Goal: Transaction & Acquisition: Register for event/course

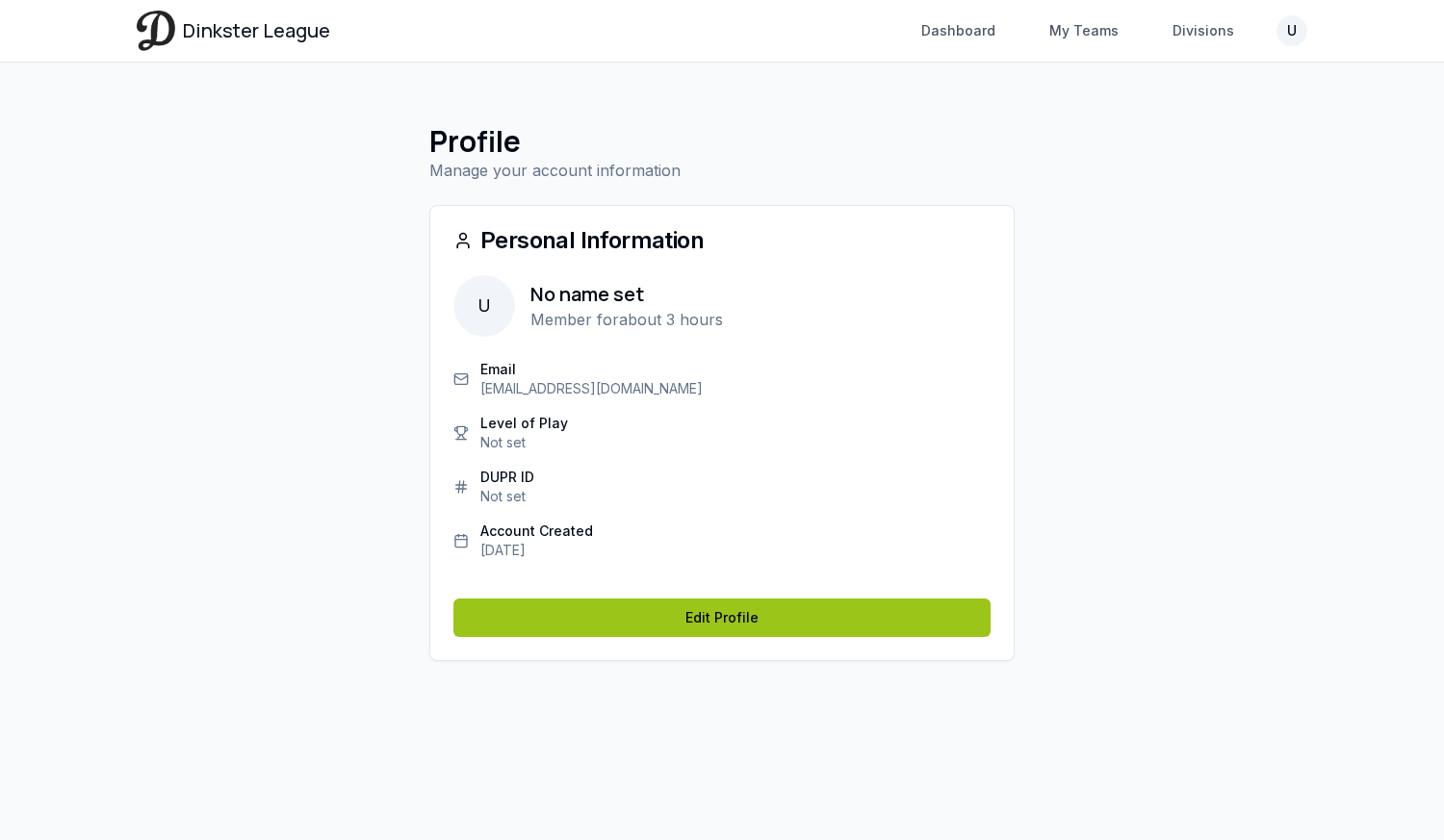
click at [778, 608] on link "Edit Profile" at bounding box center [722, 618] width 537 height 39
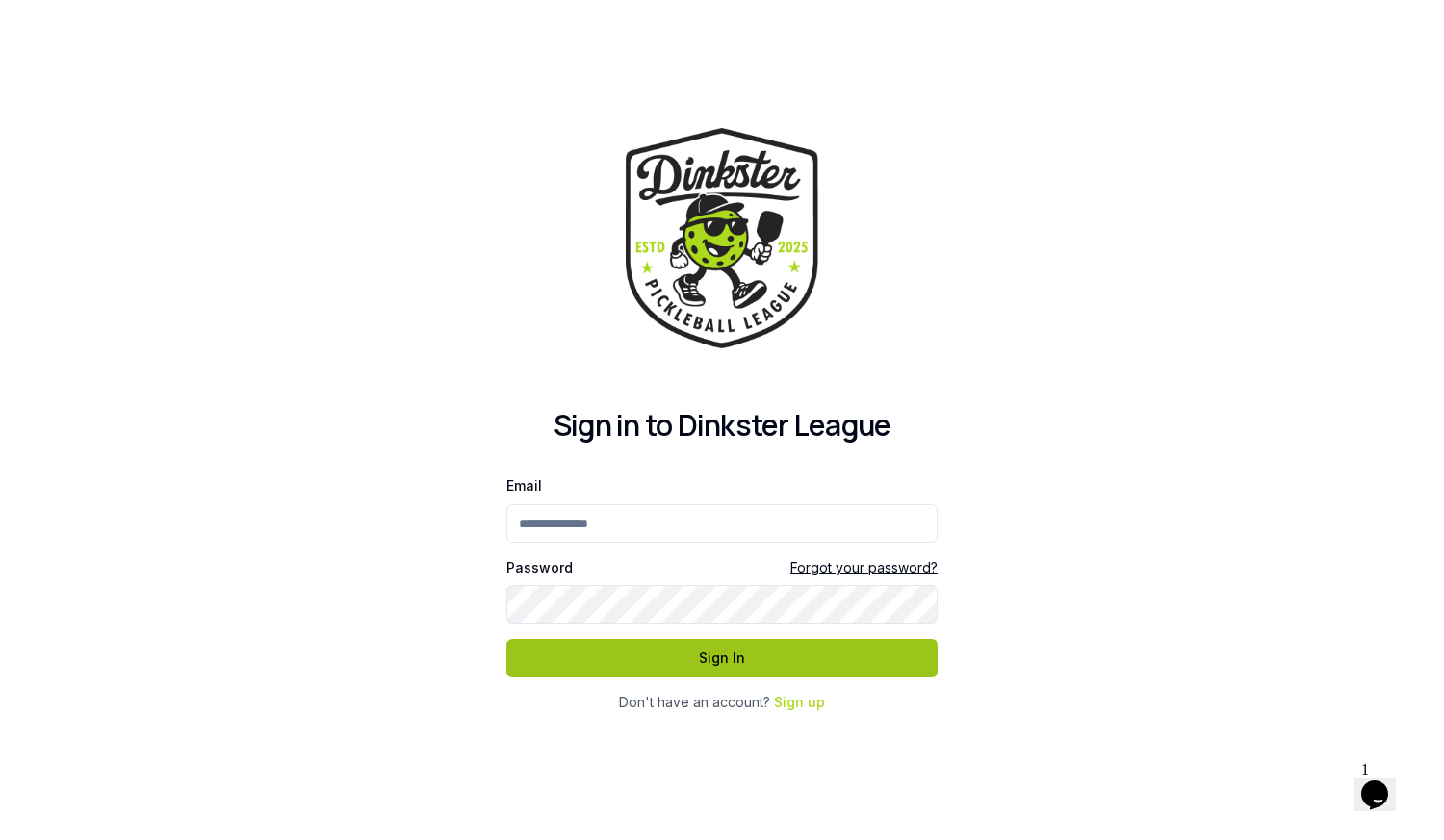
type input "**********"
click at [713, 665] on button "Sign In" at bounding box center [722, 658] width 431 height 39
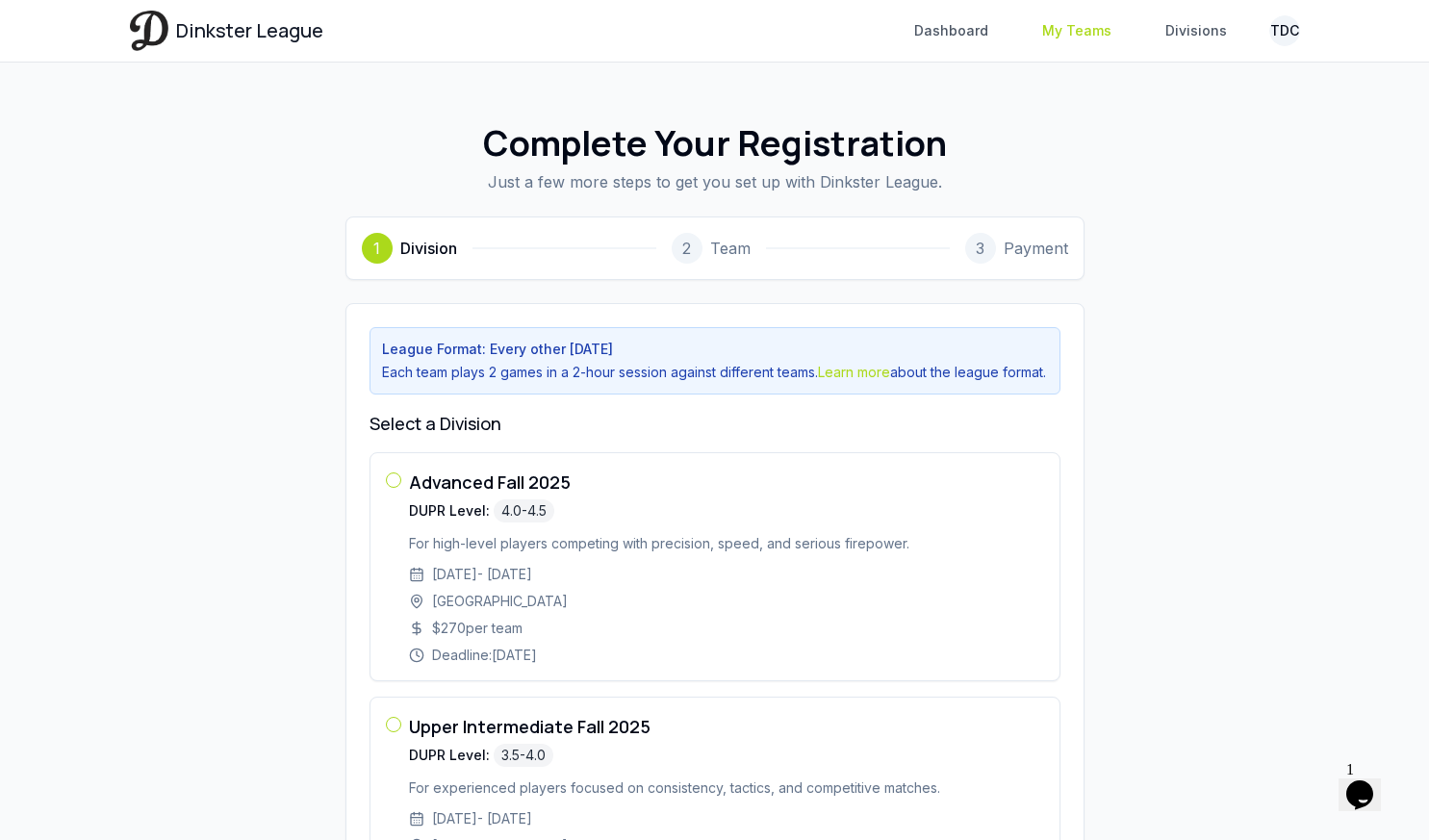
click at [1048, 23] on link "My Teams" at bounding box center [1077, 31] width 93 height 35
click at [1071, 37] on link "My Teams" at bounding box center [1077, 31] width 93 height 35
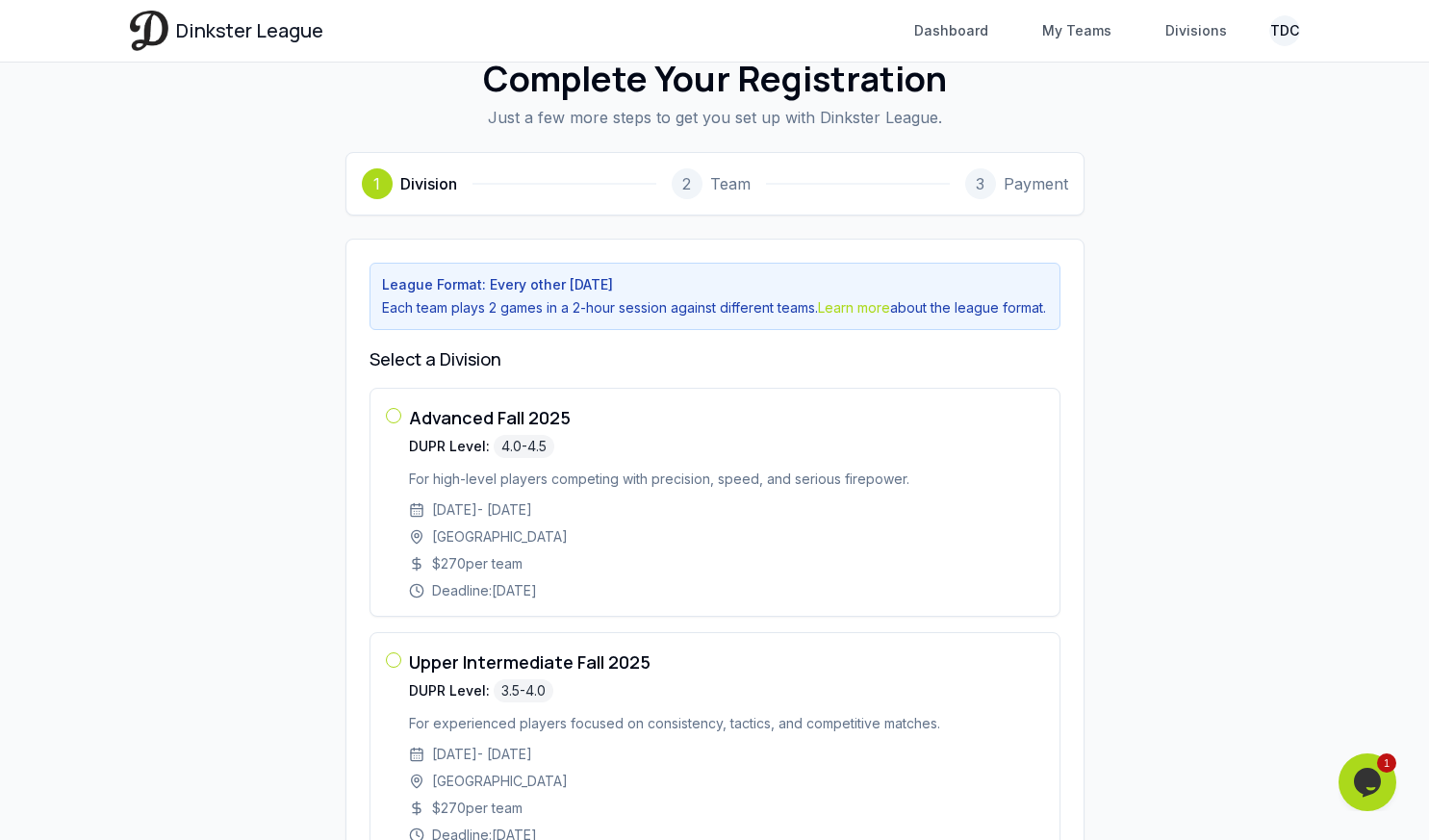
scroll to position [4, 0]
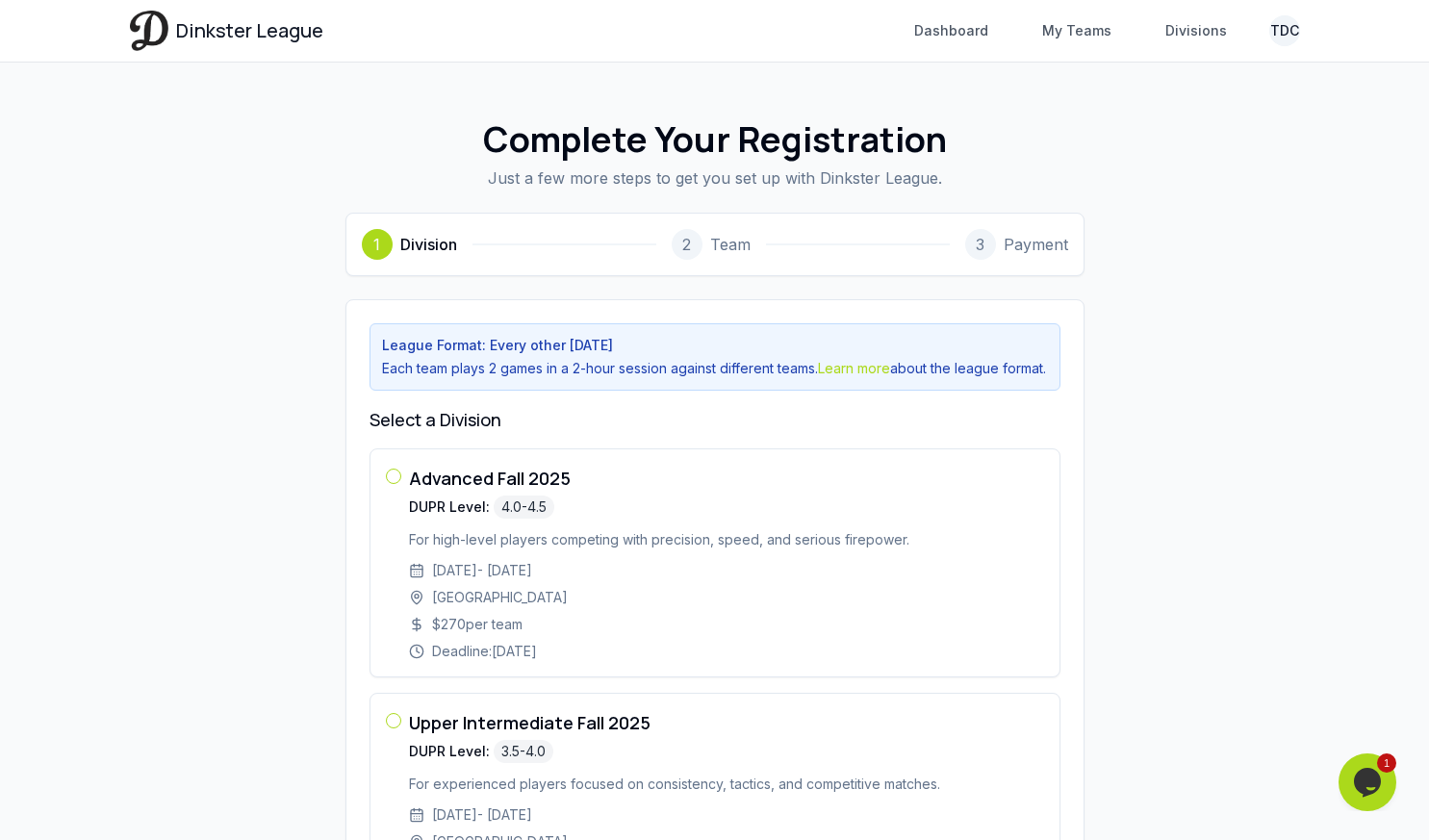
click at [1279, 28] on html "Dinkster League Dashboard My Teams Divisions TDC Toggle navigation menu Dashboa…" at bounding box center [714, 780] width 1429 height 1569
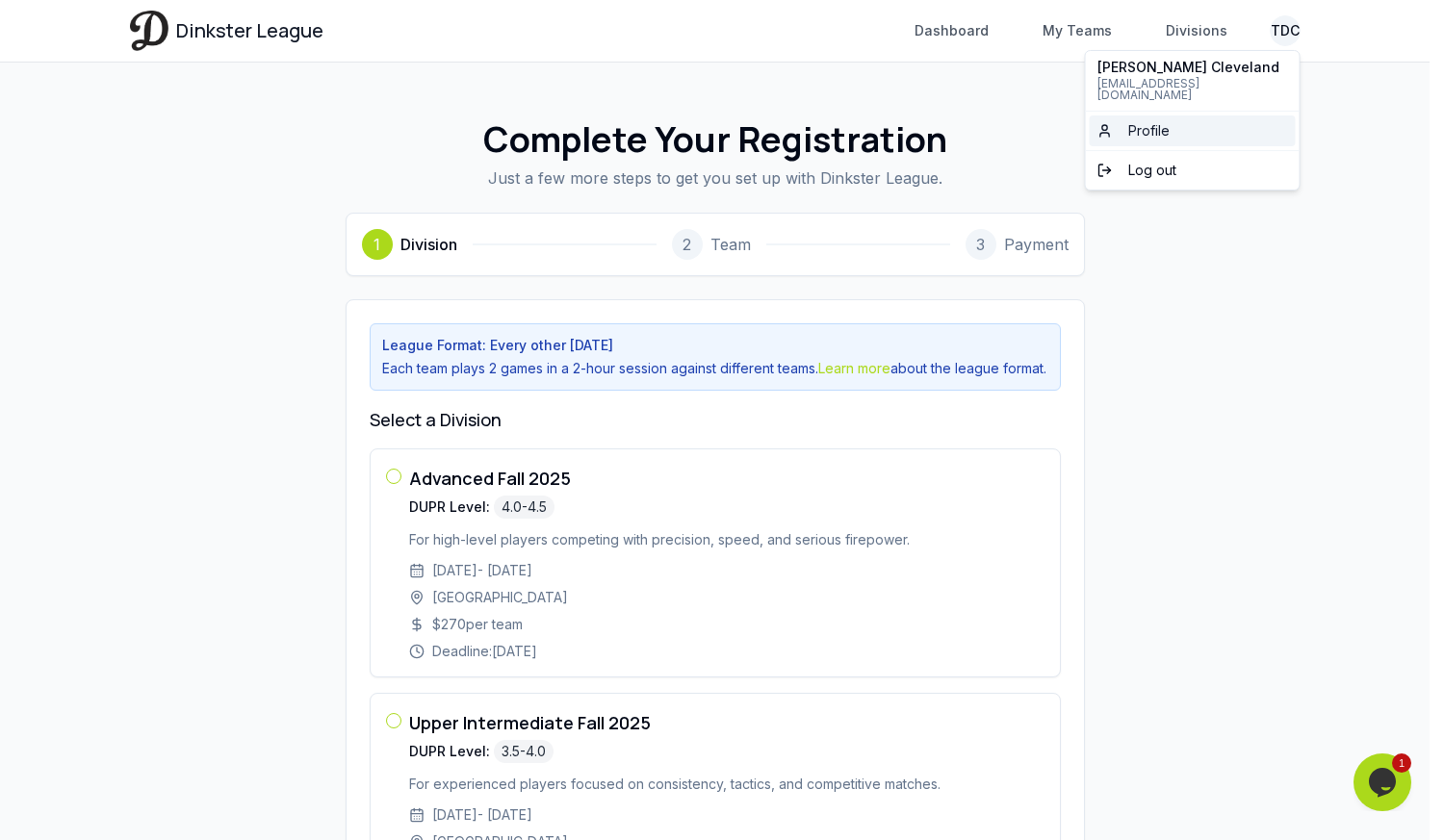
click at [1171, 116] on link "Profile" at bounding box center [1192, 131] width 206 height 31
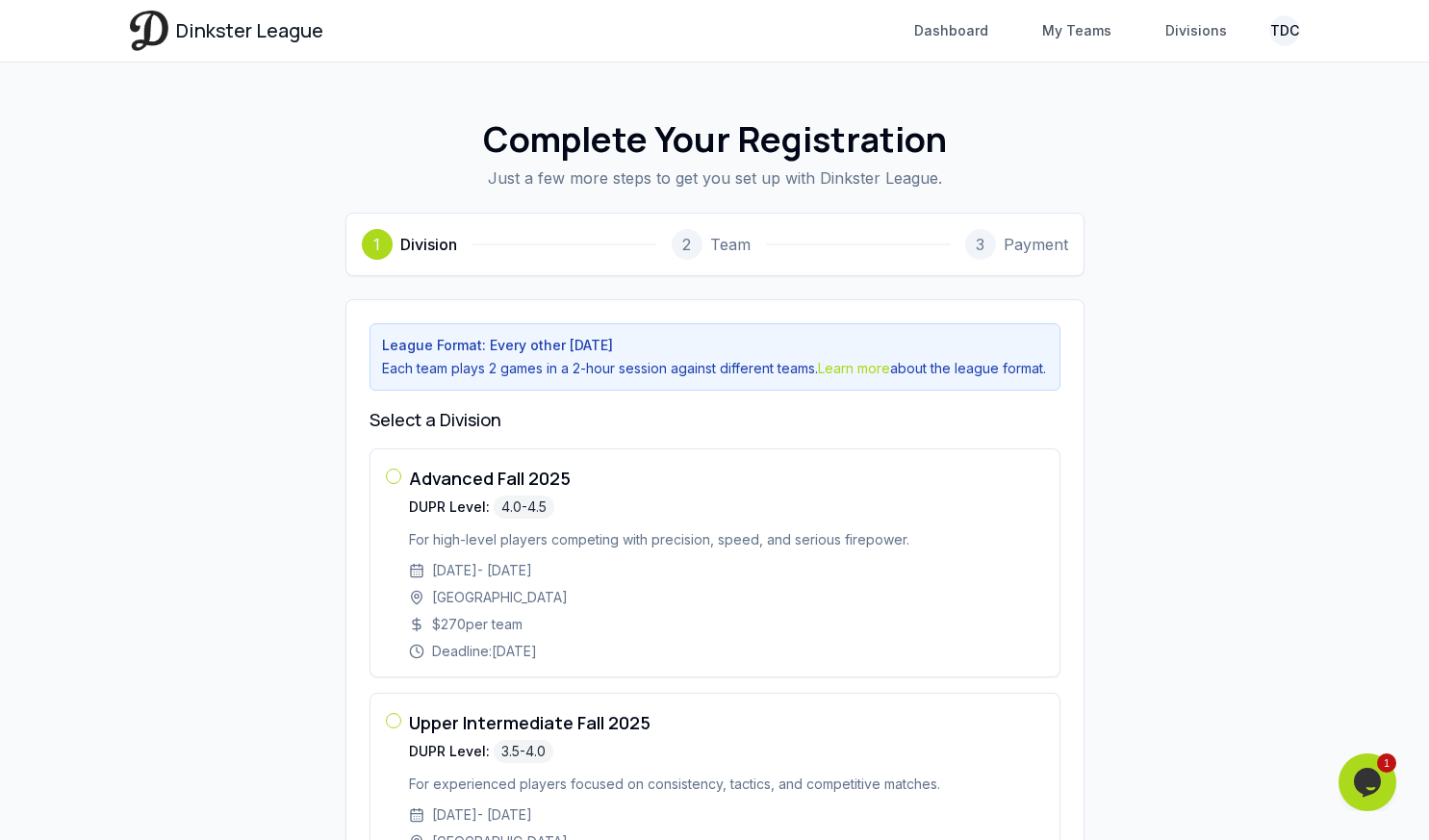
click at [1272, 45] on nav "Dashboard My Teams Divisions TDC" at bounding box center [1102, 31] width 398 height 35
click at [1281, 42] on html "Dinkster League Dashboard My Teams Divisions TDC Toggle navigation menu Dashboa…" at bounding box center [714, 780] width 1429 height 1569
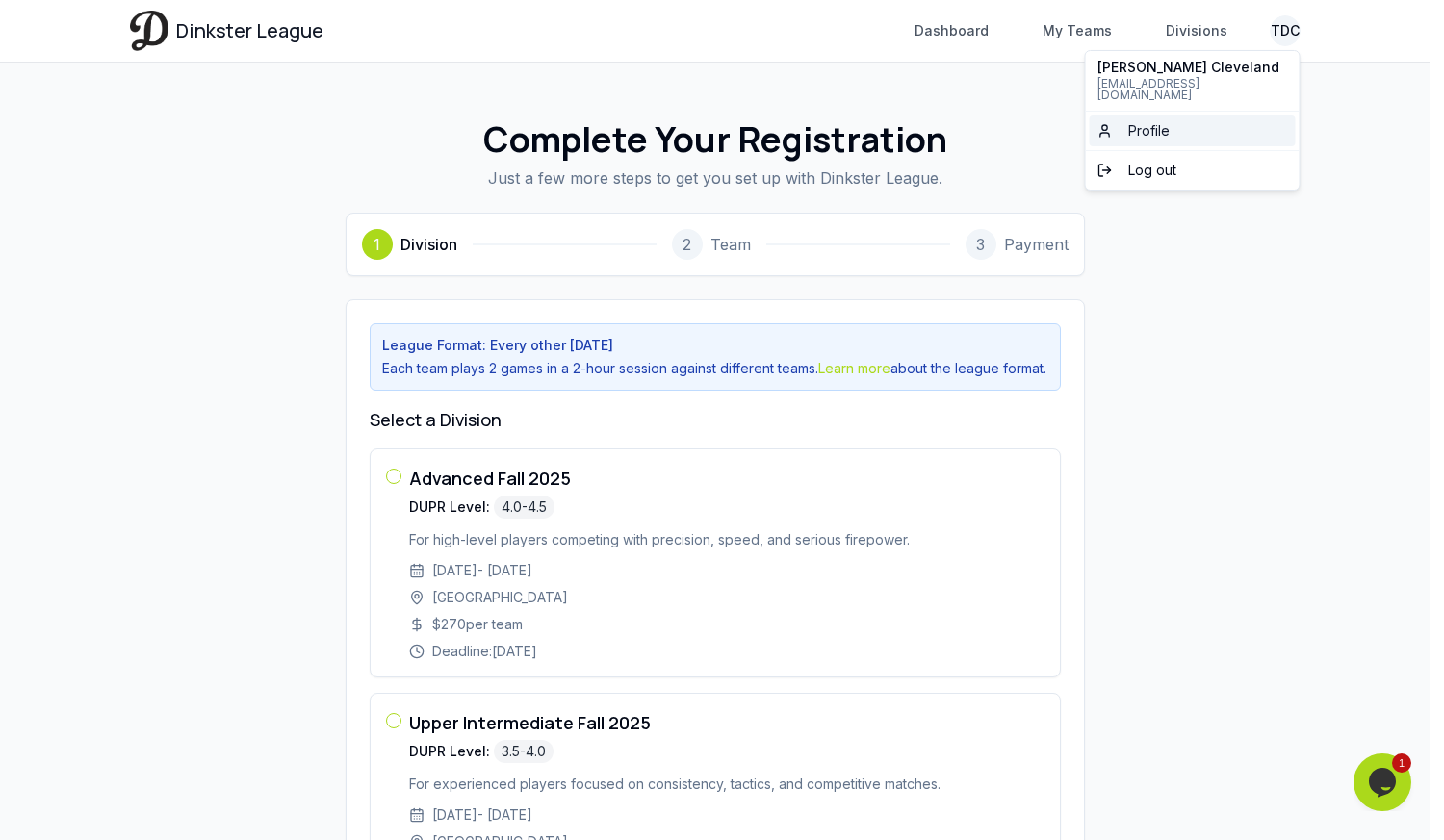
click at [1153, 122] on span "Profile" at bounding box center [1148, 131] width 42 height 19
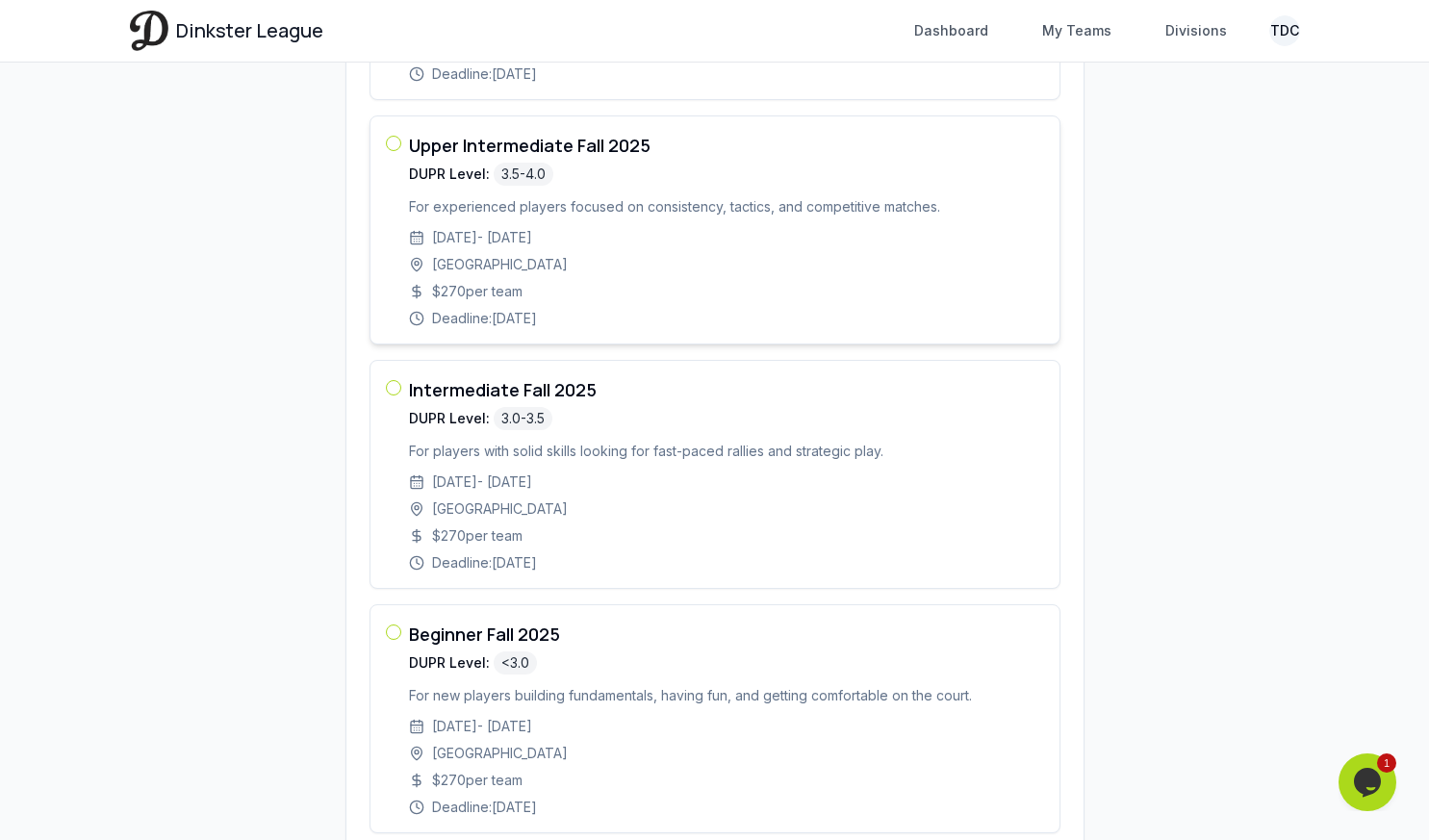
scroll to position [604, 0]
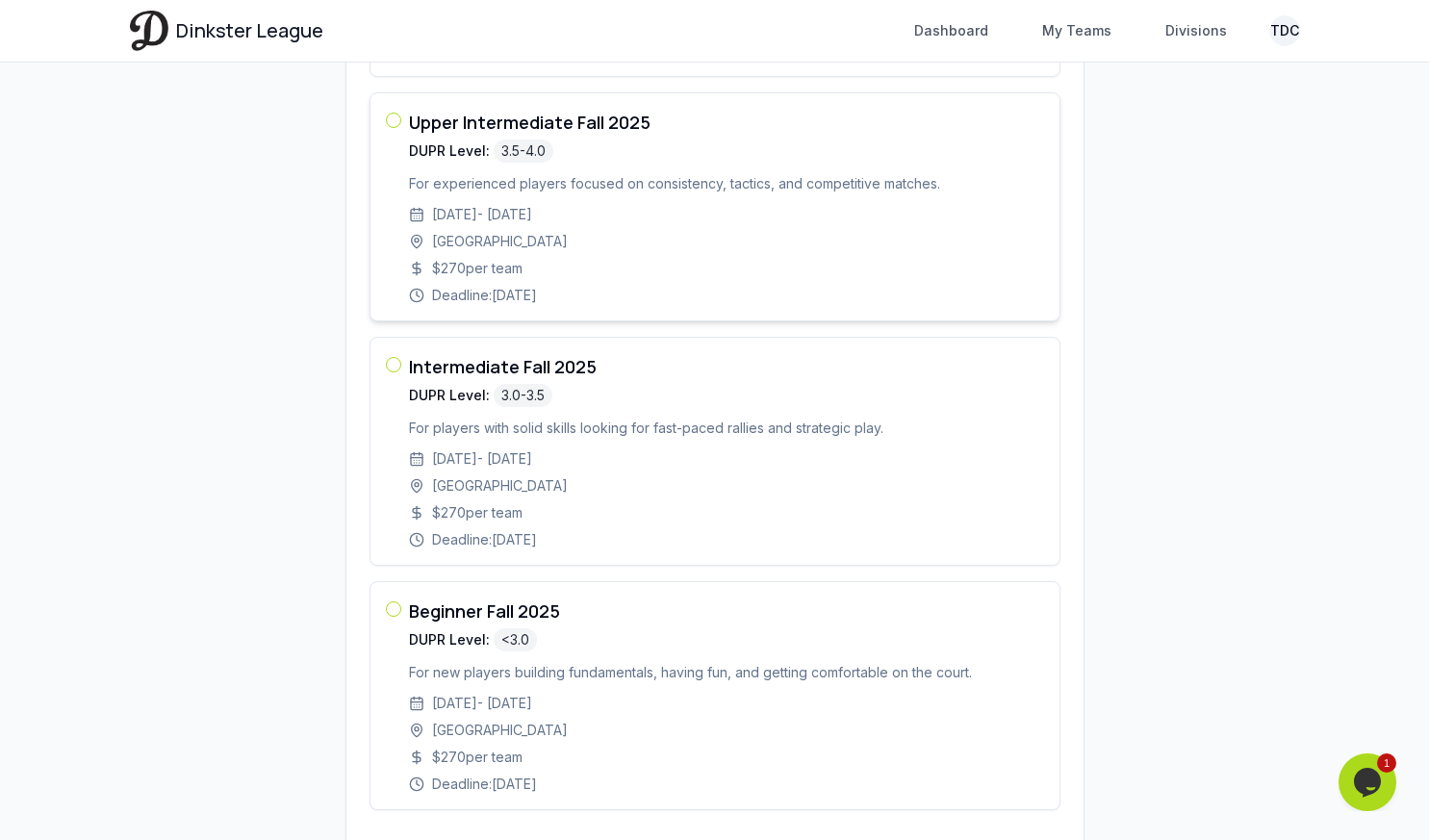
click at [599, 214] on div "Upper Intermediate Fall 2025 DUPR Level: 3.5-4.0 For experienced players focuse…" at bounding box center [727, 207] width 635 height 196
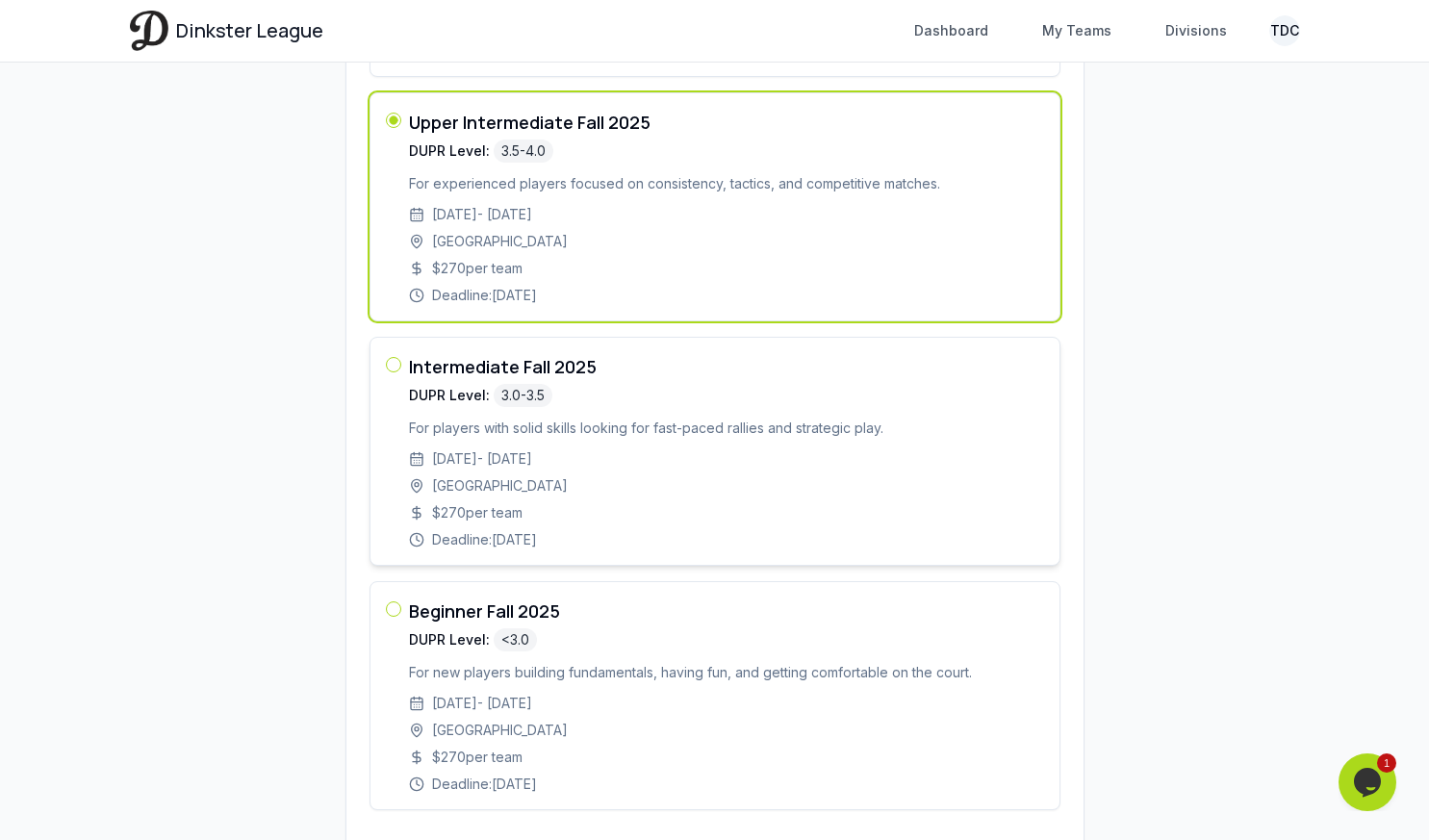
scroll to position [748, 0]
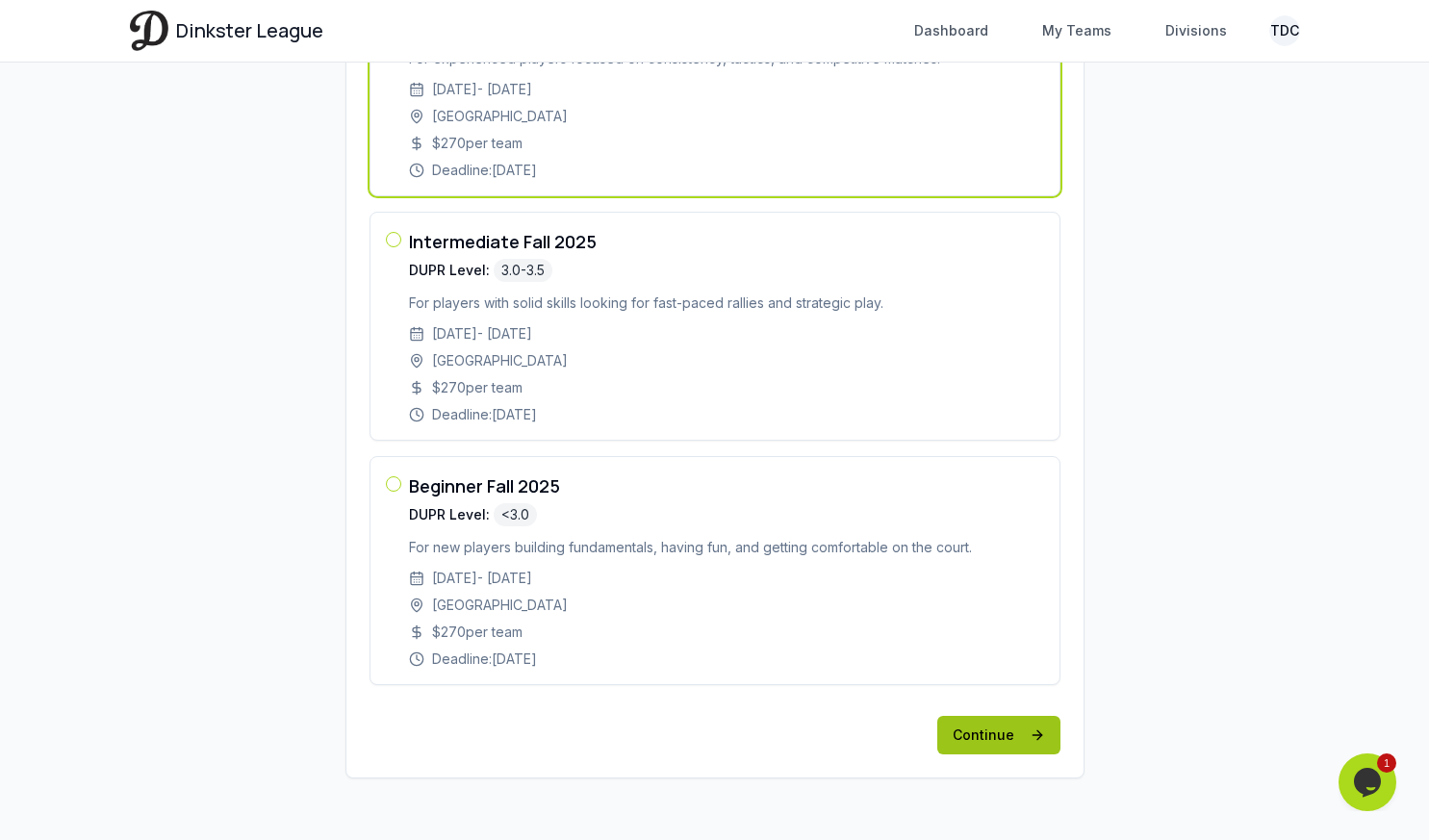
click at [1014, 731] on button "Continue" at bounding box center [999, 735] width 124 height 39
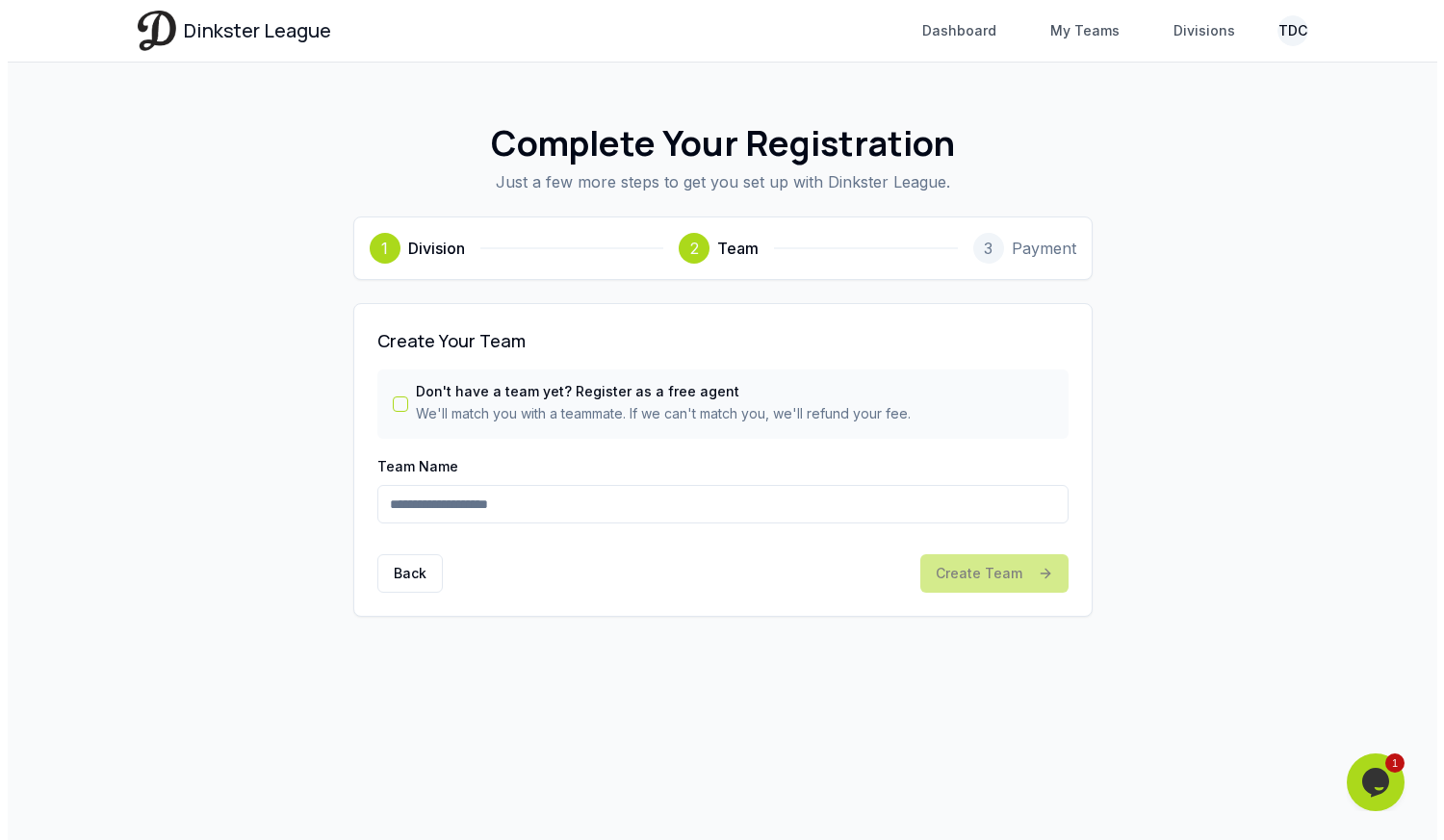
scroll to position [0, 0]
click at [994, 37] on link "Dashboard" at bounding box center [958, 31] width 98 height 35
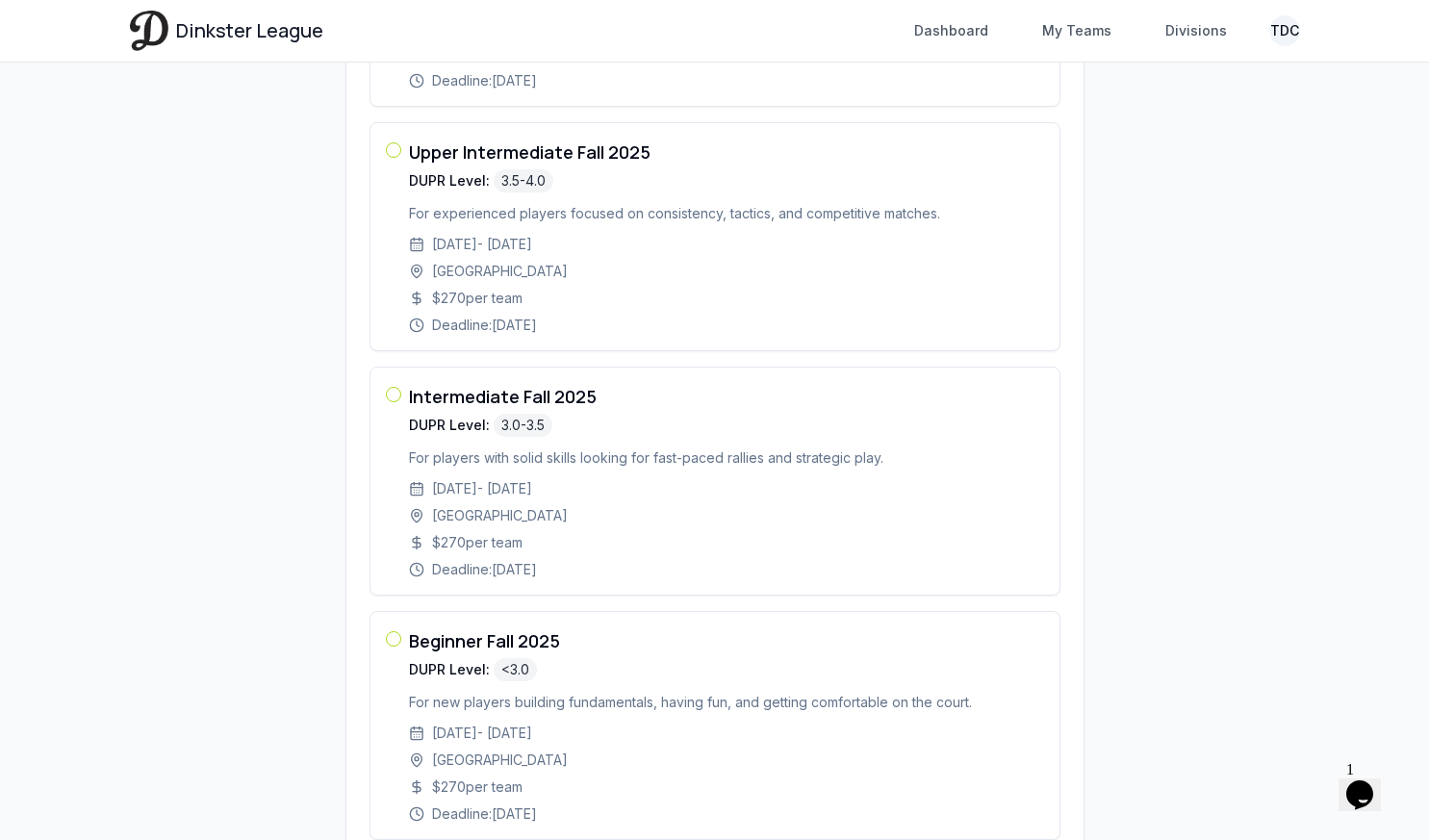
scroll to position [748, 0]
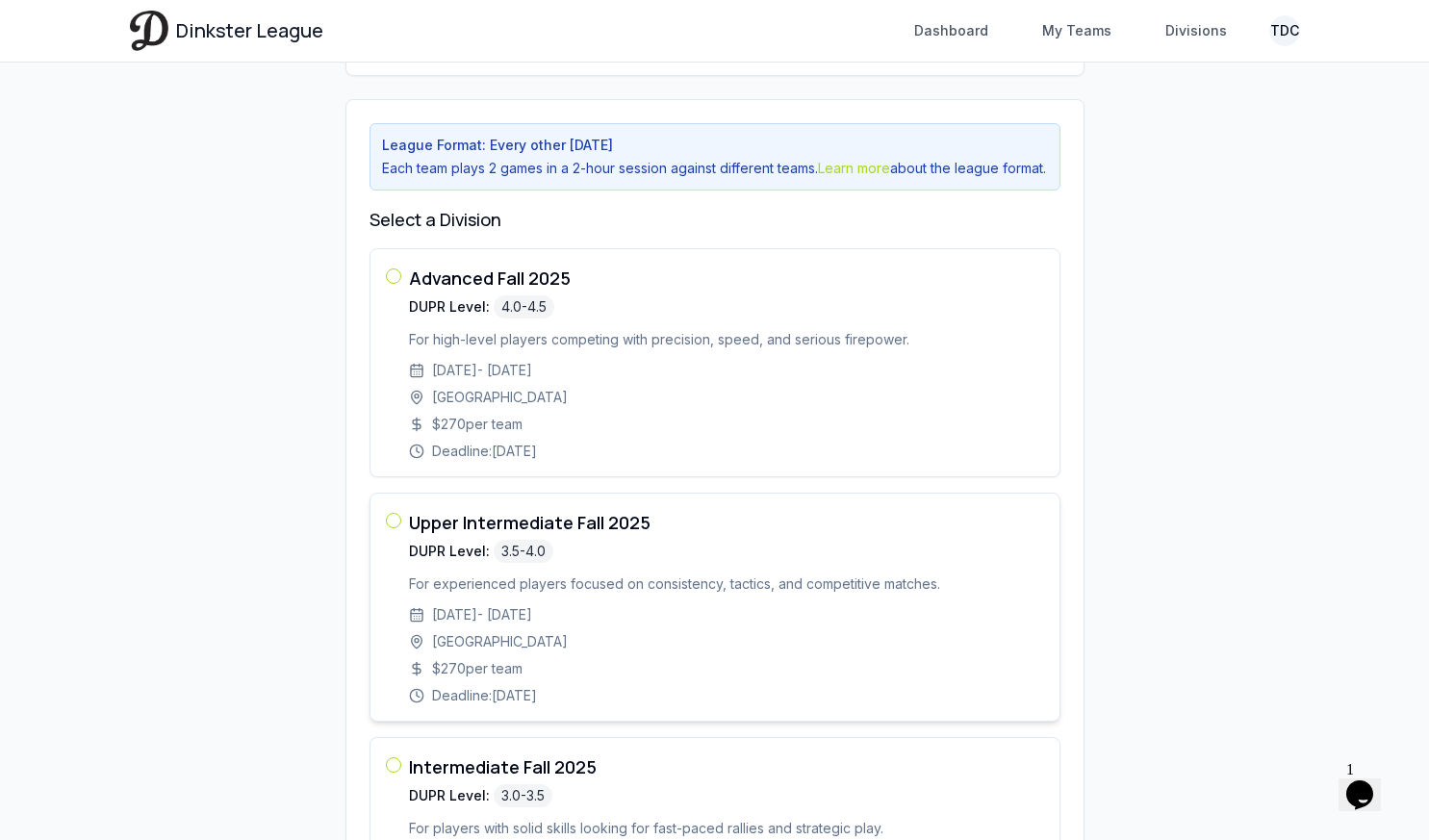
click at [743, 558] on div "Upper Intermediate Fall 2025 DUPR Level: 3.5-4.0" at bounding box center [727, 536] width 635 height 54
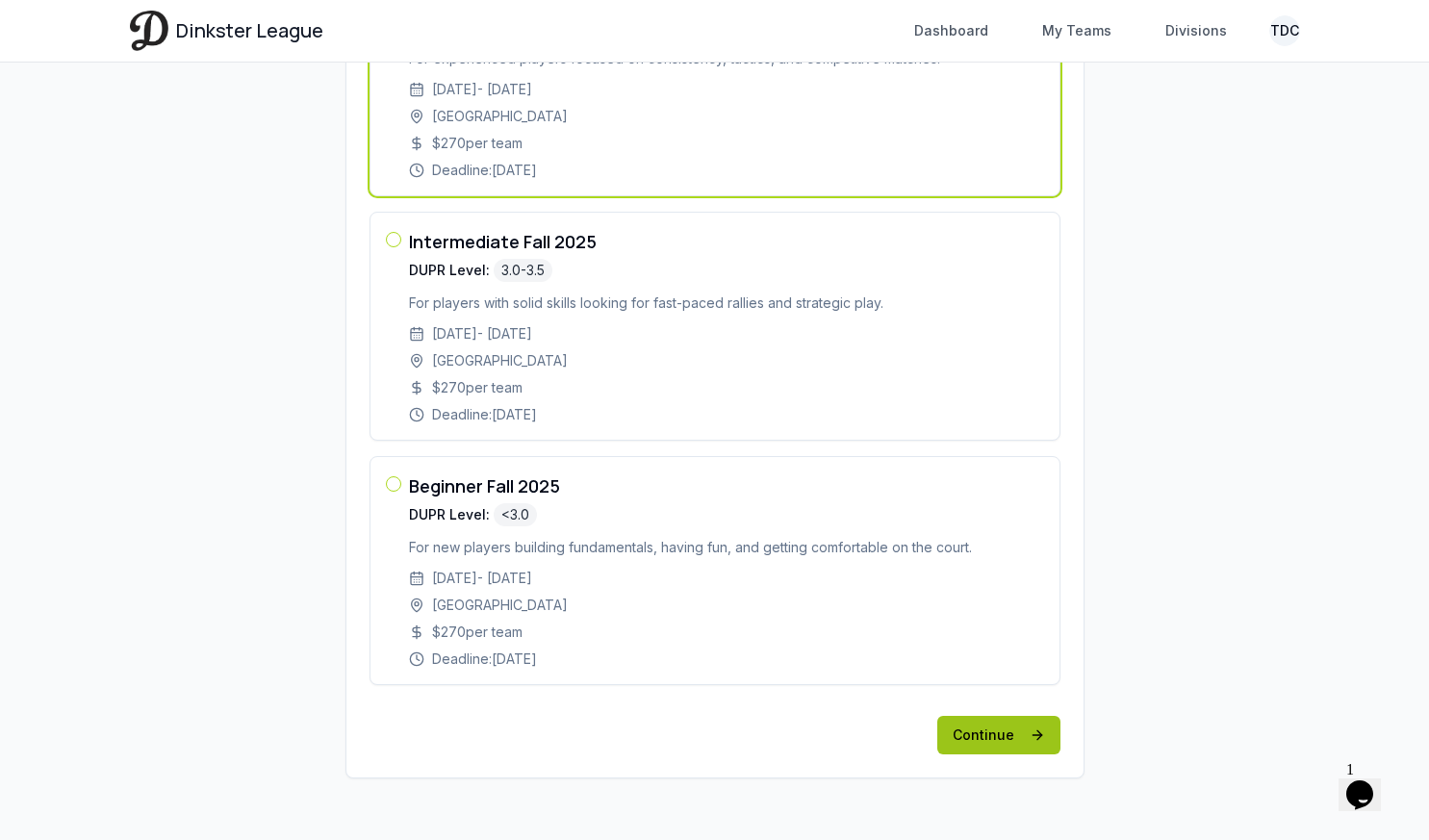
click at [1008, 729] on button "Continue" at bounding box center [999, 735] width 124 height 39
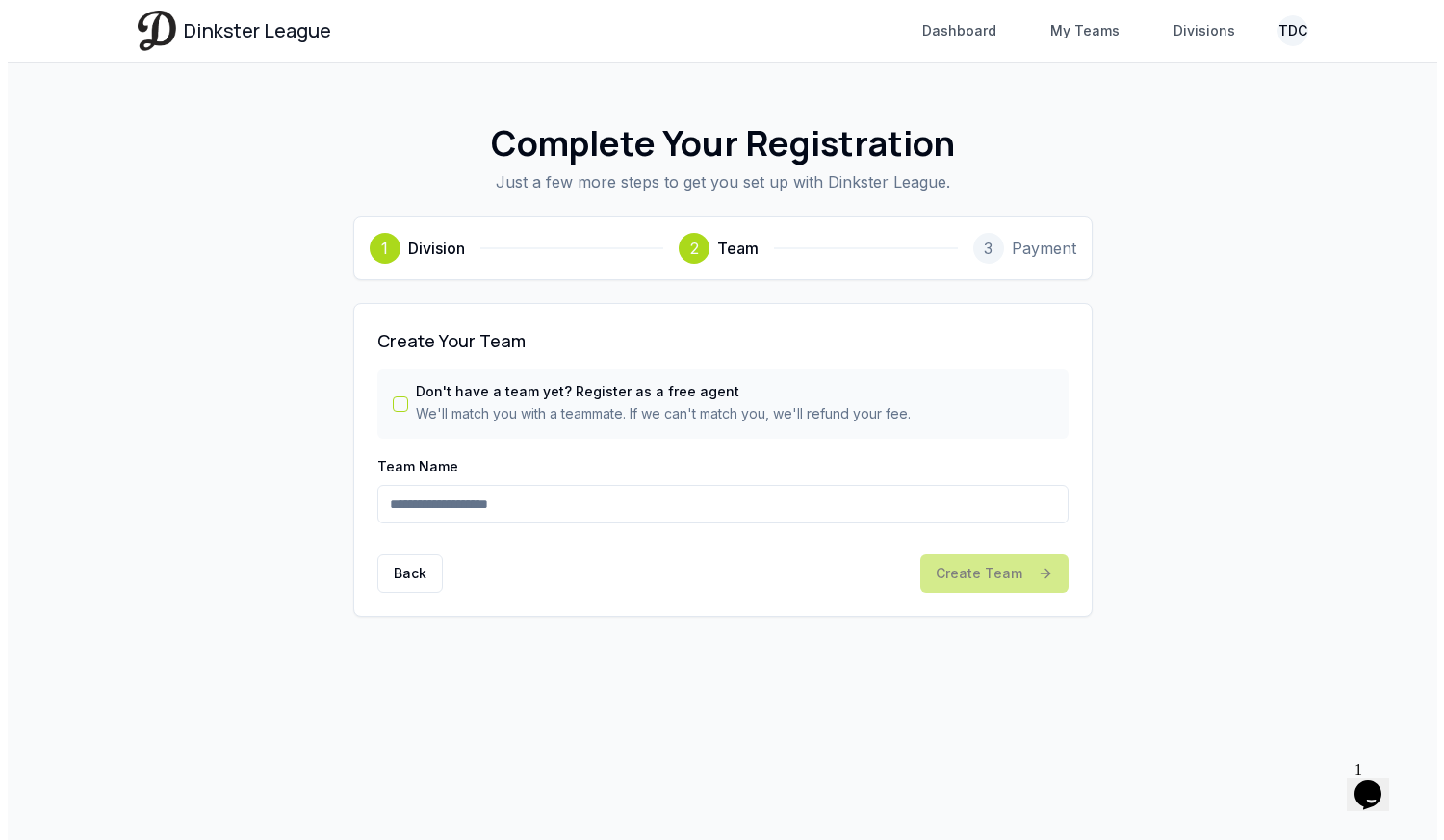
scroll to position [0, 0]
click at [537, 489] on input "Team Name" at bounding box center [722, 504] width 692 height 39
type input "**********"
click at [956, 579] on button "Create Team" at bounding box center [993, 574] width 148 height 39
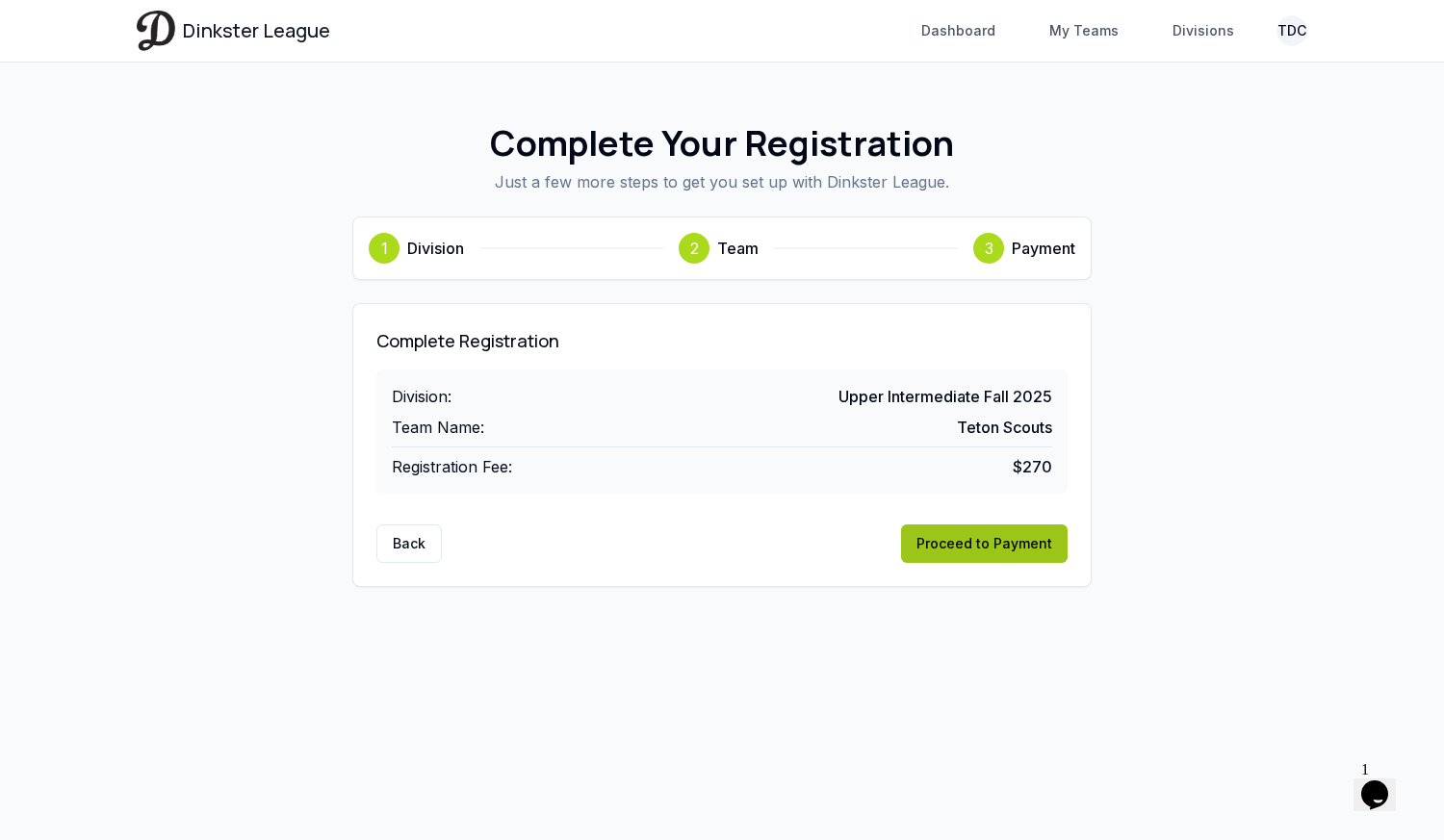
click at [997, 561] on button "Proceed to Payment" at bounding box center [984, 544] width 166 height 39
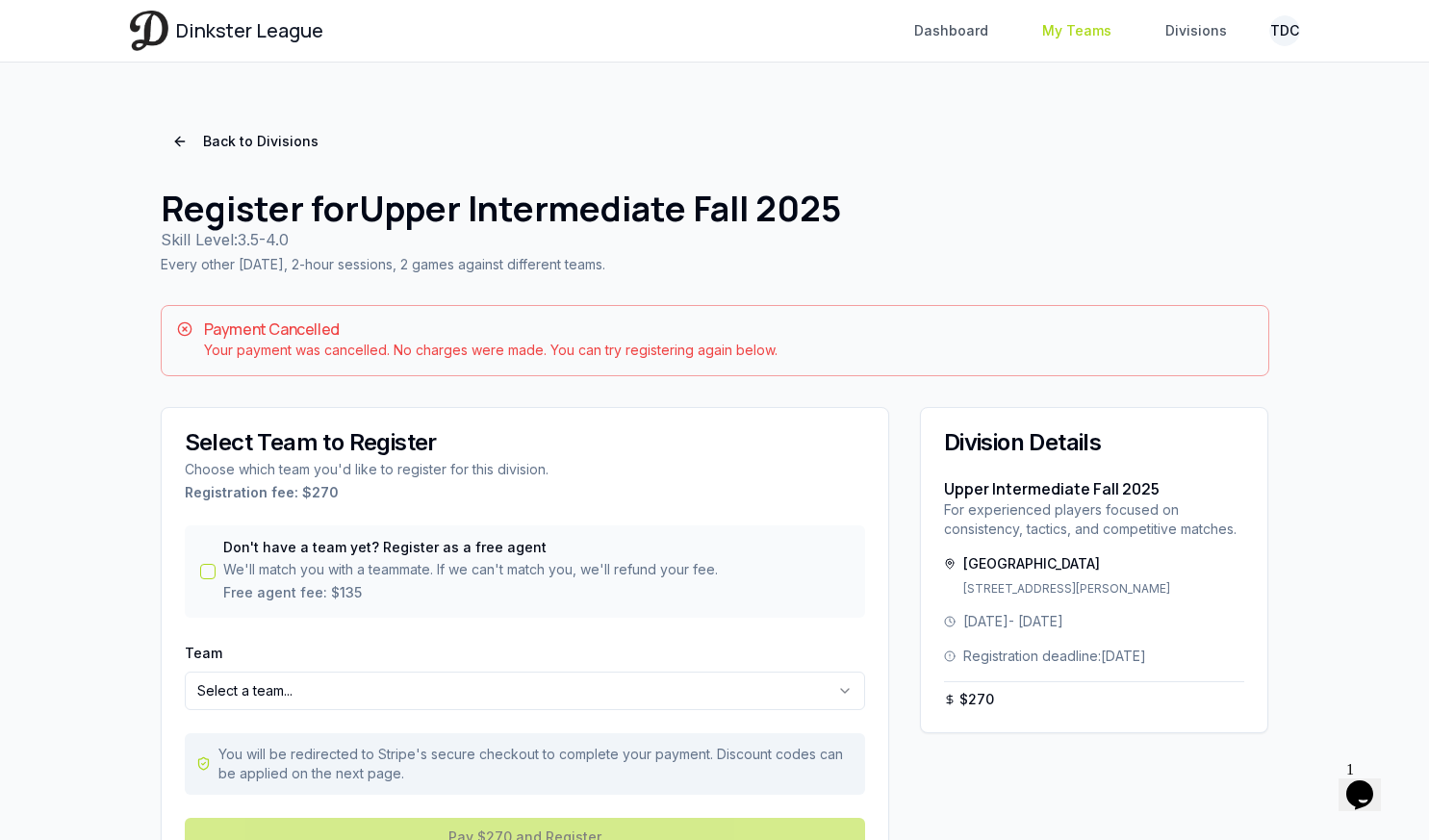
click at [1070, 32] on link "My Teams" at bounding box center [1077, 31] width 93 height 35
click at [1292, 28] on html "**********" at bounding box center [714, 471] width 1429 height 942
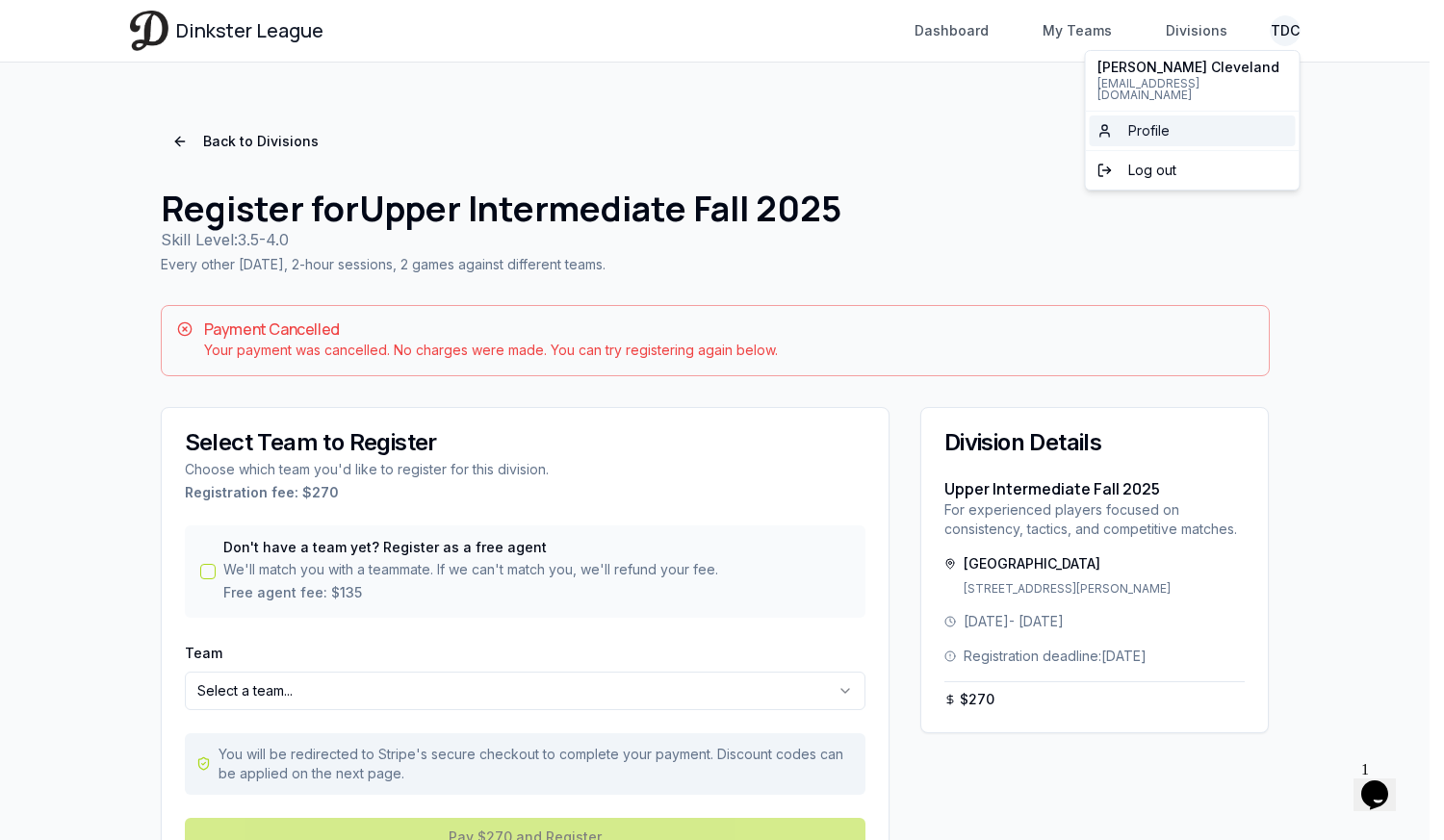
click at [1142, 122] on span "Profile" at bounding box center [1148, 131] width 42 height 19
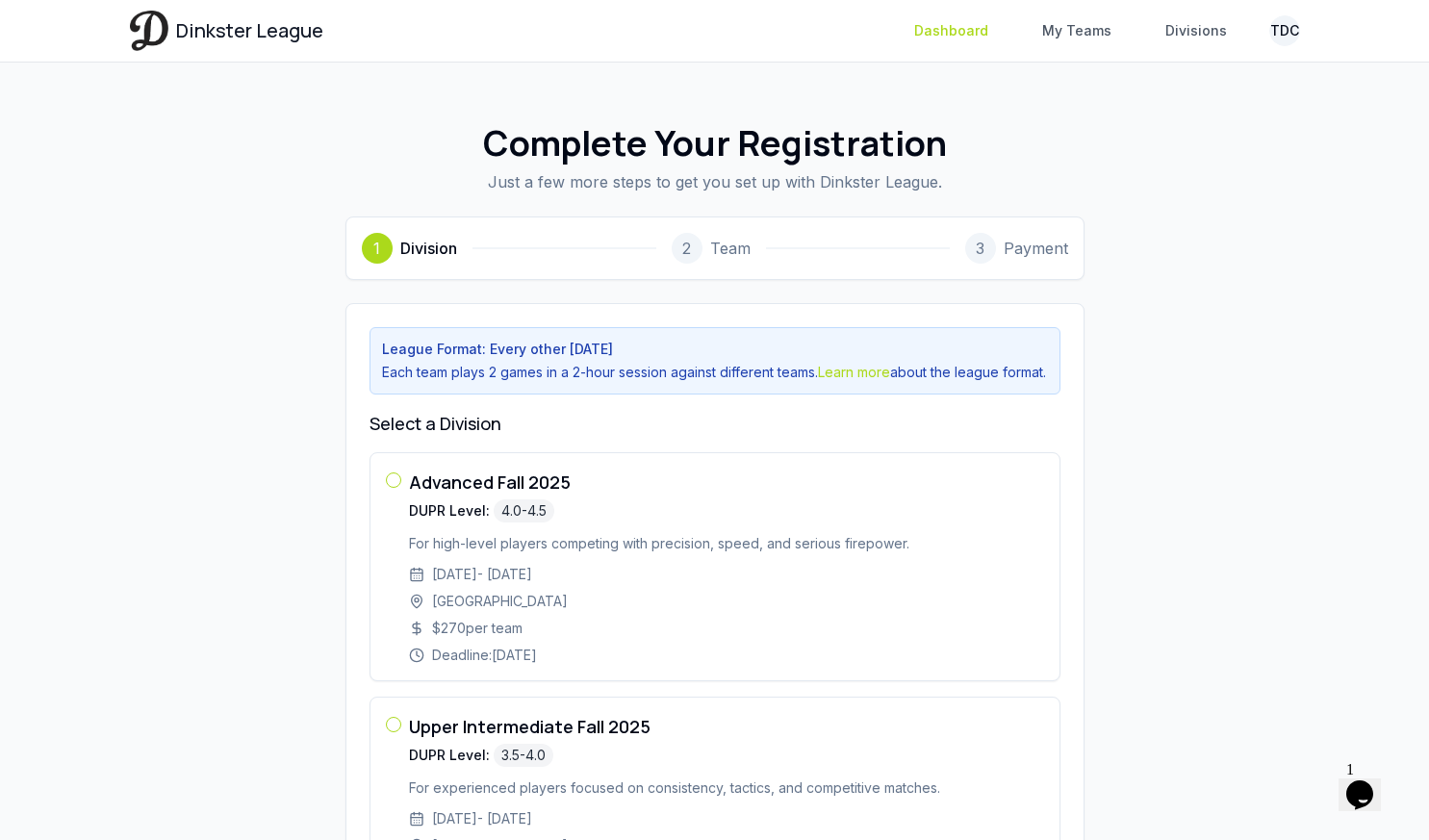
click at [950, 47] on link "Dashboard" at bounding box center [951, 31] width 98 height 35
click at [1080, 34] on link "My Teams" at bounding box center [1077, 31] width 93 height 35
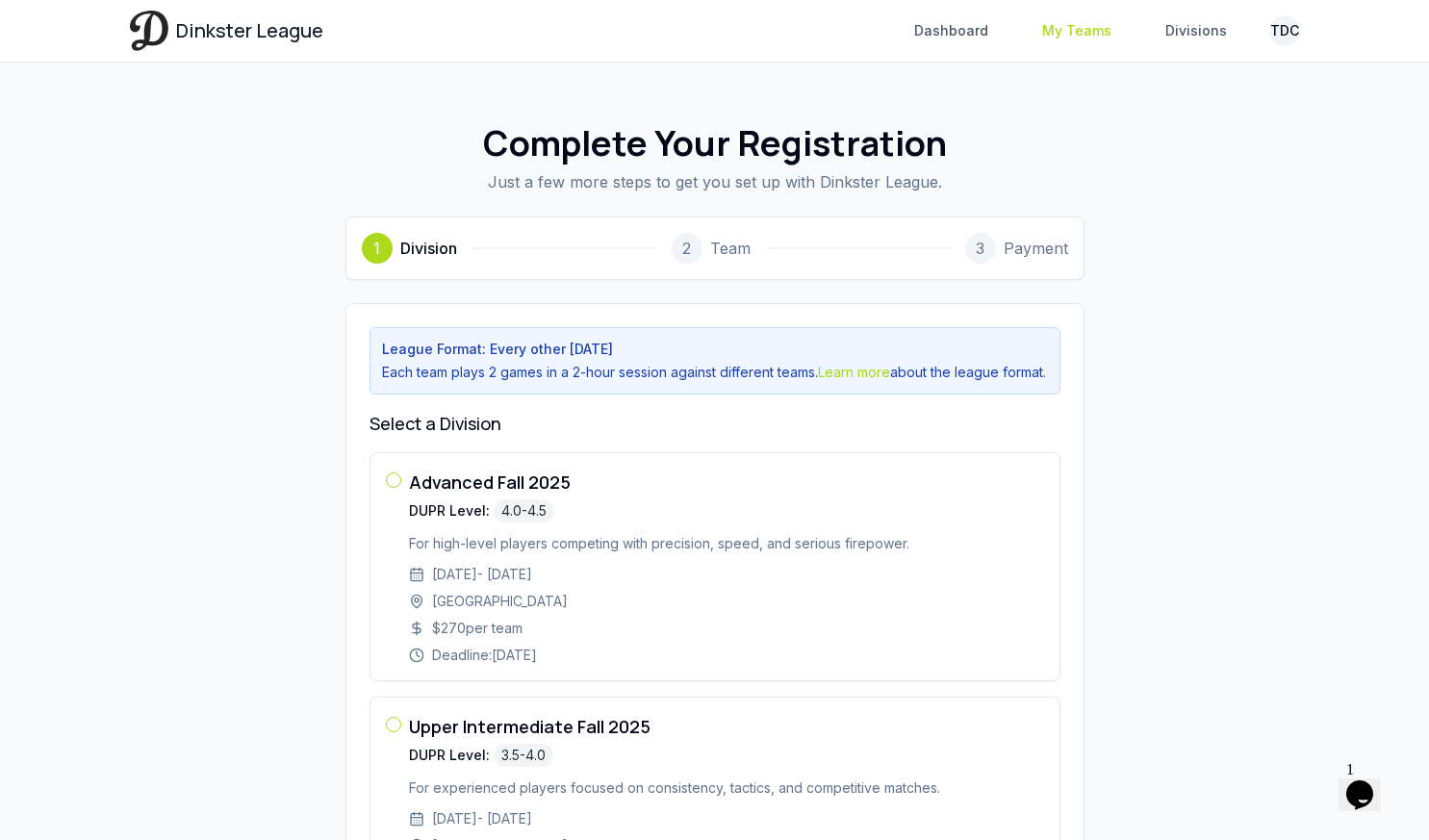
click at [1080, 34] on link "My Teams" at bounding box center [1077, 31] width 93 height 35
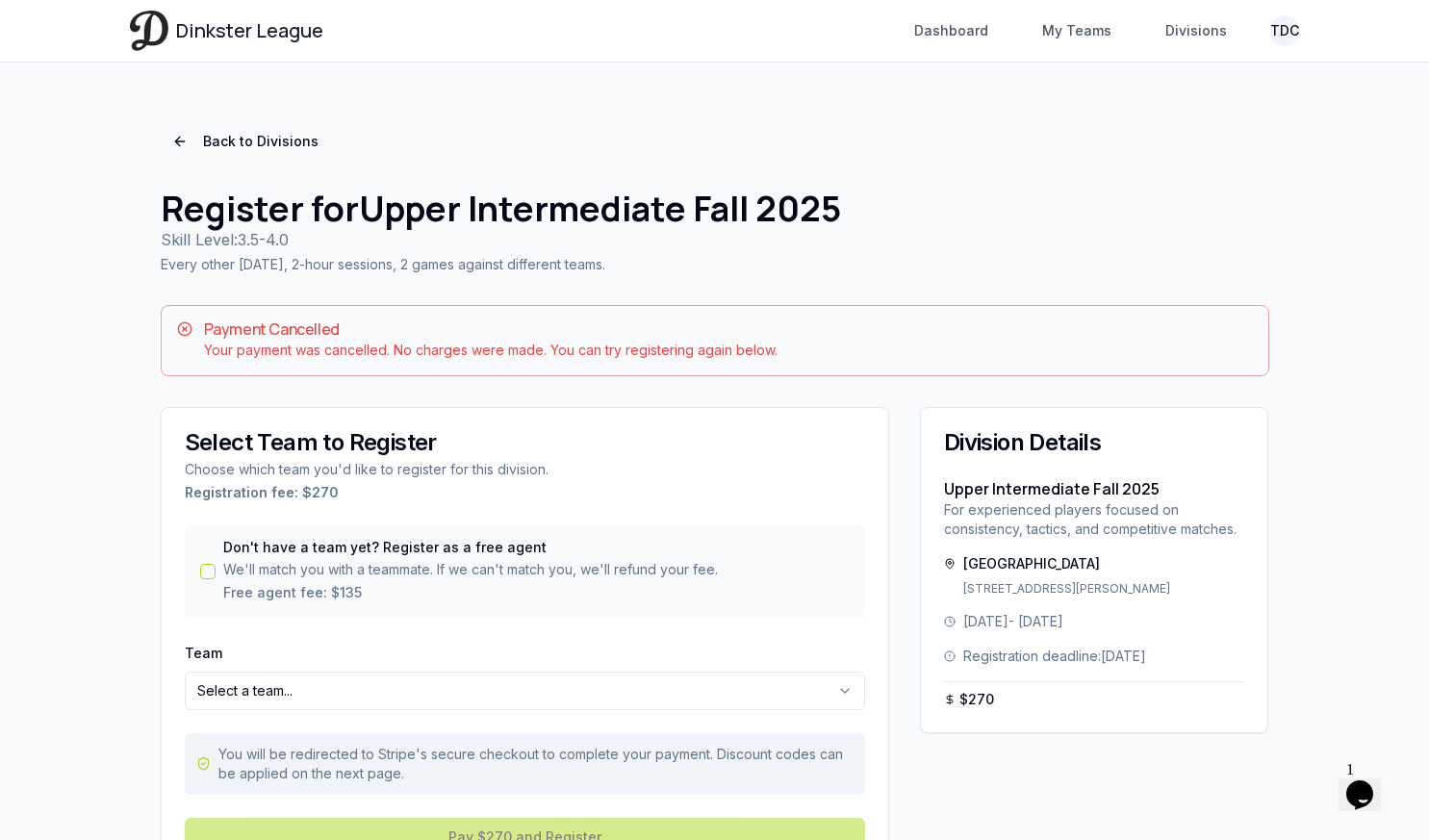
click at [994, 179] on div "**********" at bounding box center [715, 502] width 1170 height 818
click at [941, 30] on link "Dashboard" at bounding box center [951, 31] width 98 height 35
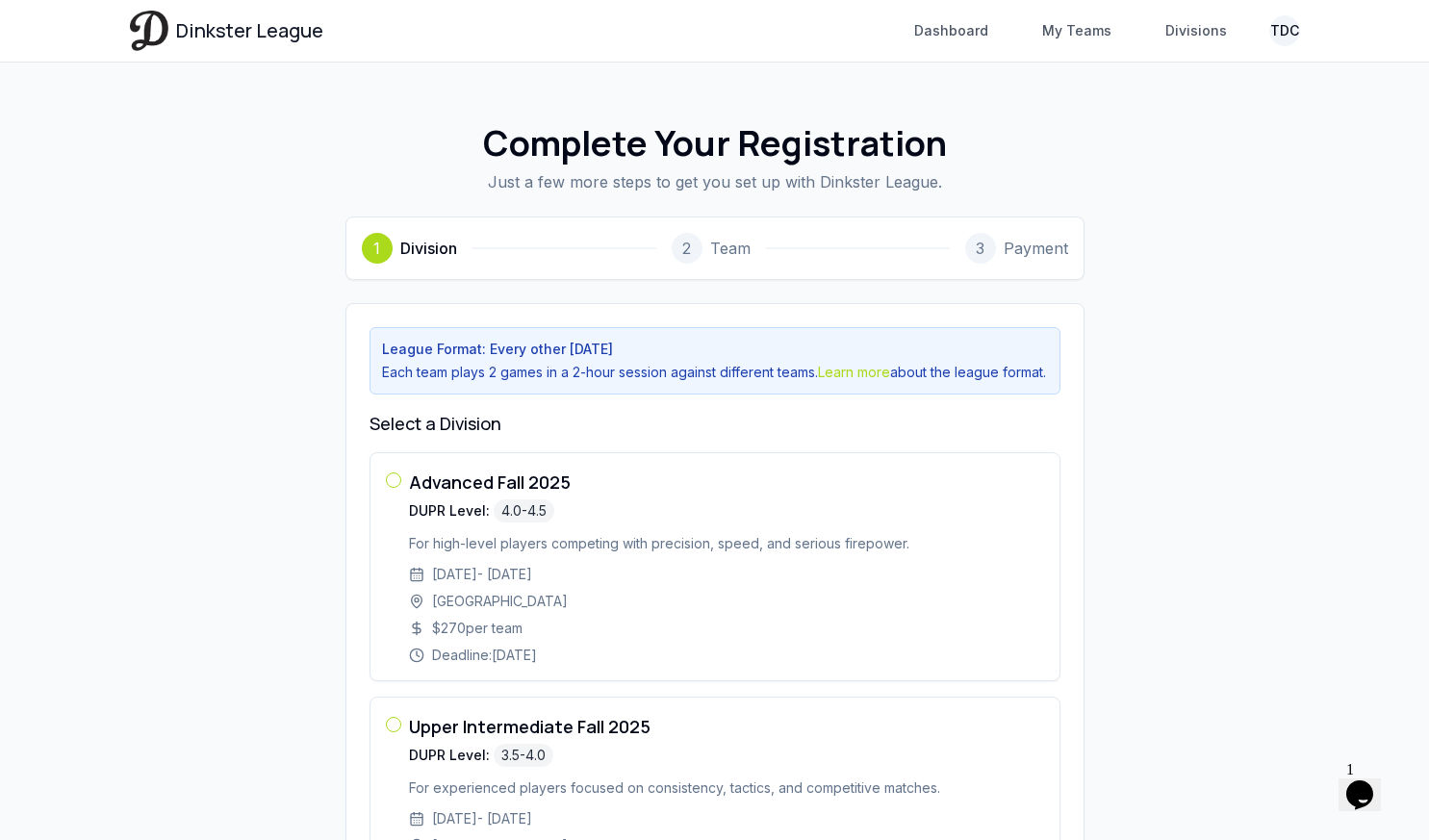
click at [1364, 780] on icon "Chat widget" at bounding box center [1359, 795] width 27 height 29
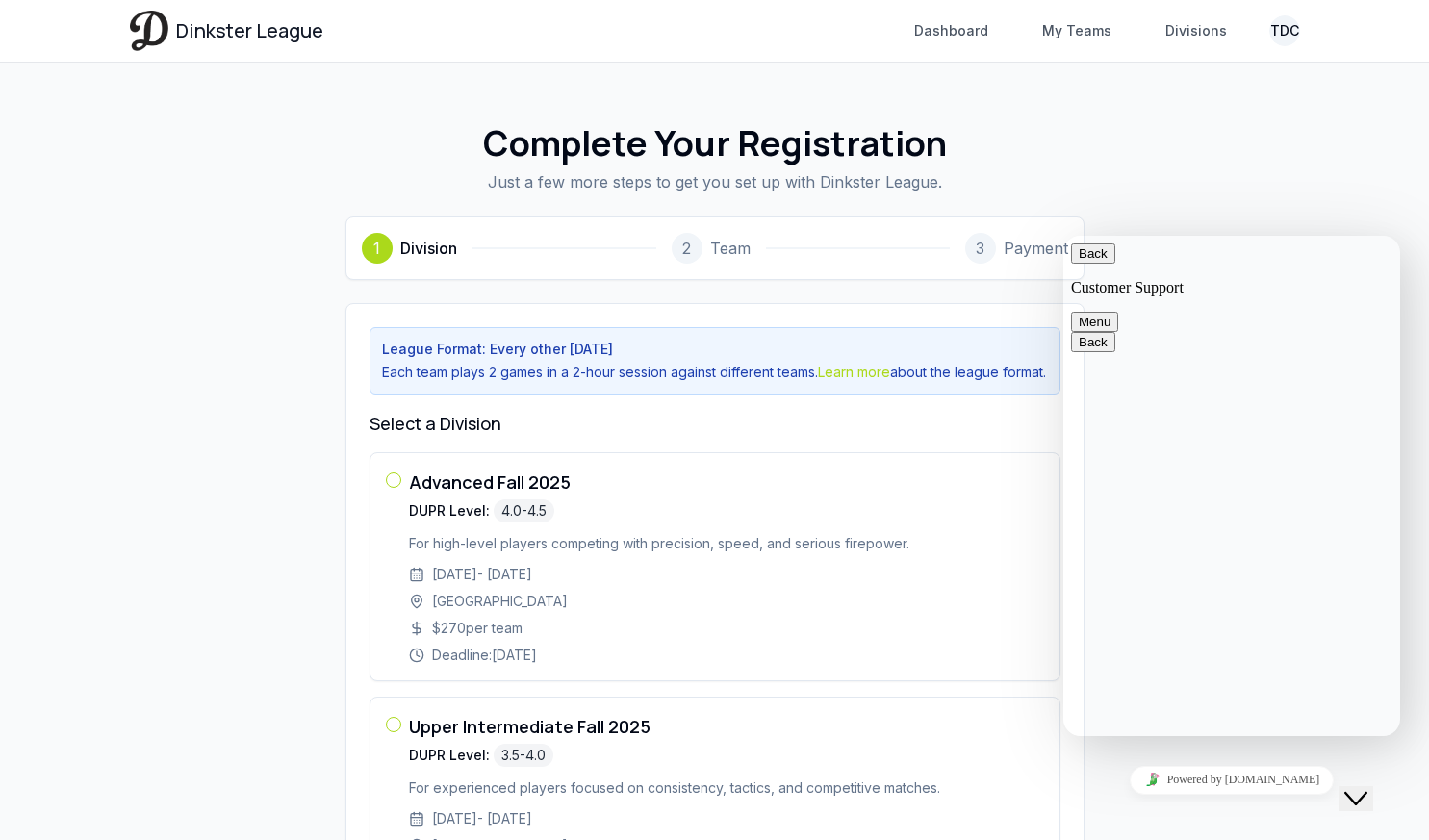
click at [190, 23] on span "Dinkster League" at bounding box center [249, 31] width 147 height 27
type textarea "**********"
click at [1076, 31] on link "My Teams" at bounding box center [1077, 31] width 93 height 35
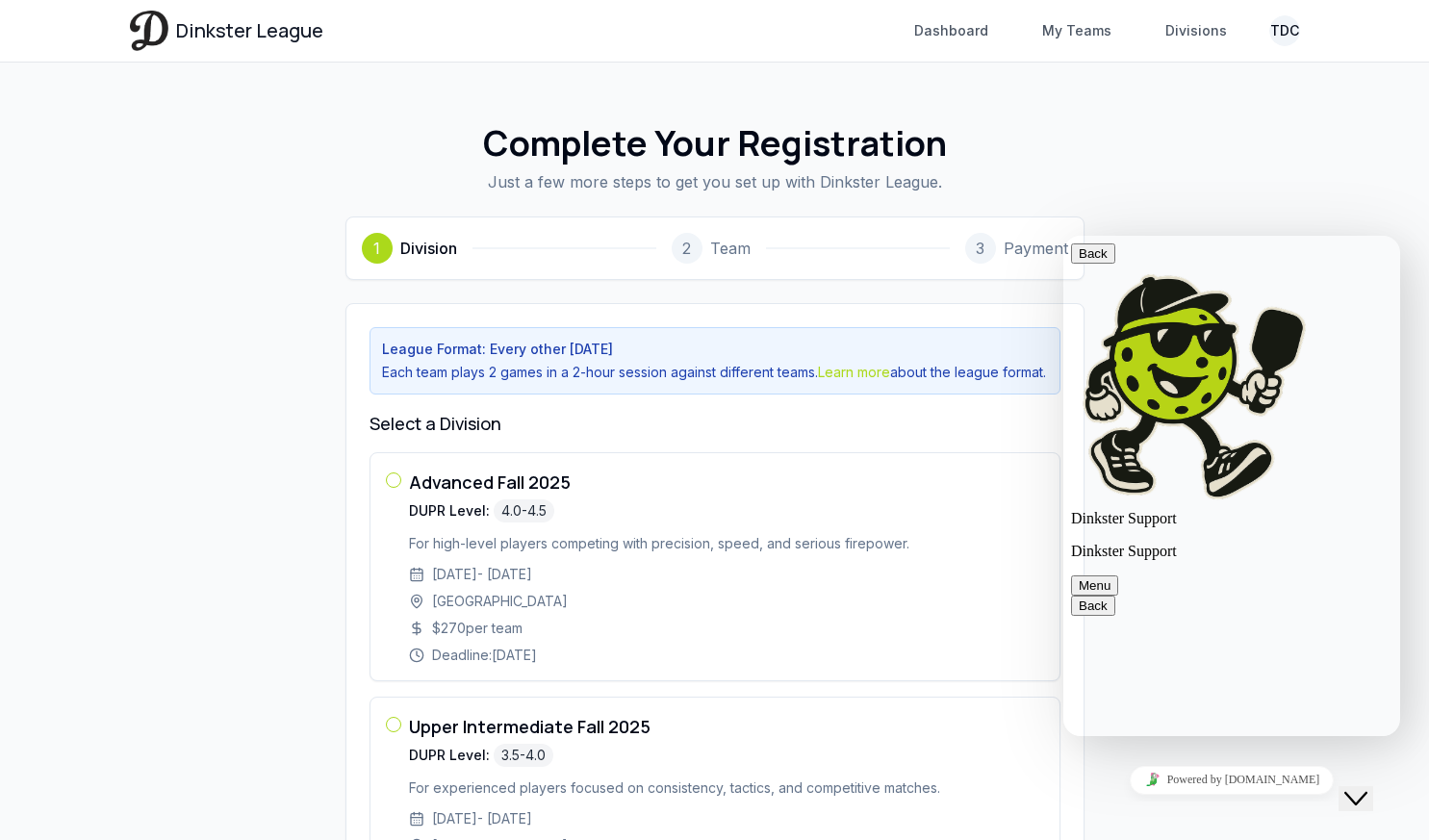
type textarea "**********"
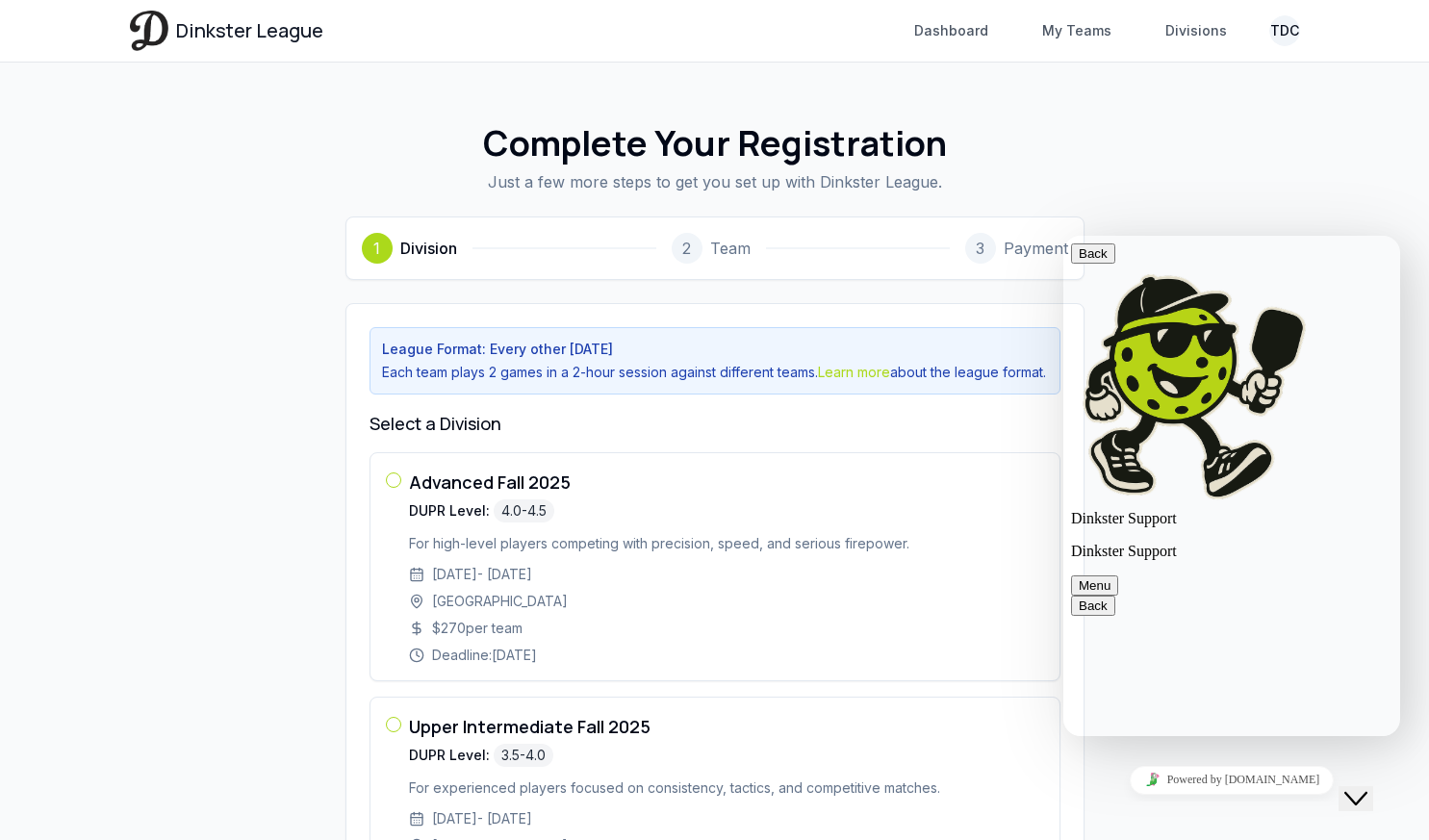
type textarea "**********"
click at [953, 37] on link "Dashboard" at bounding box center [951, 31] width 98 height 35
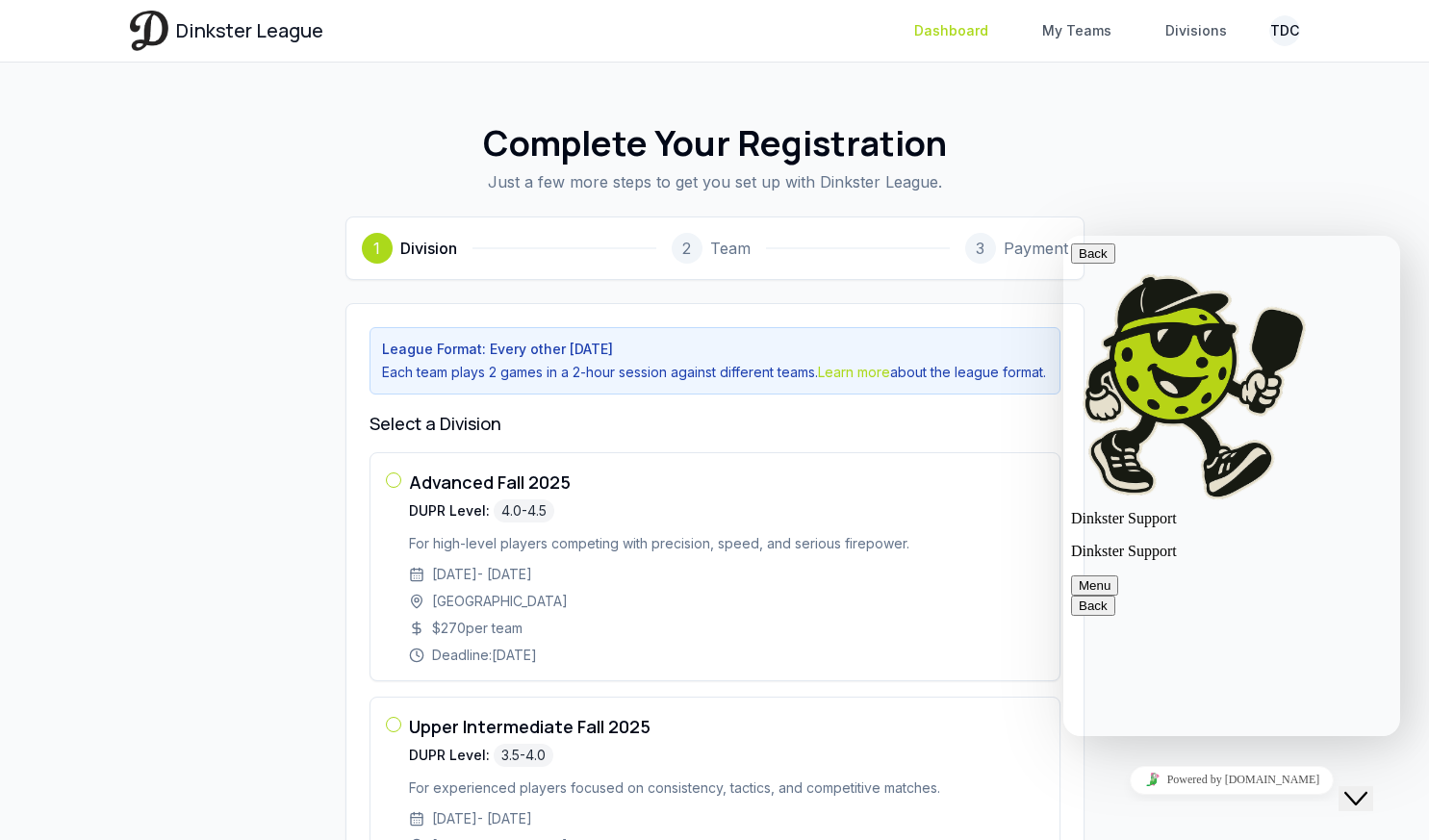
click at [953, 37] on link "Dashboard" at bounding box center [951, 31] width 98 height 35
type textarea "*"
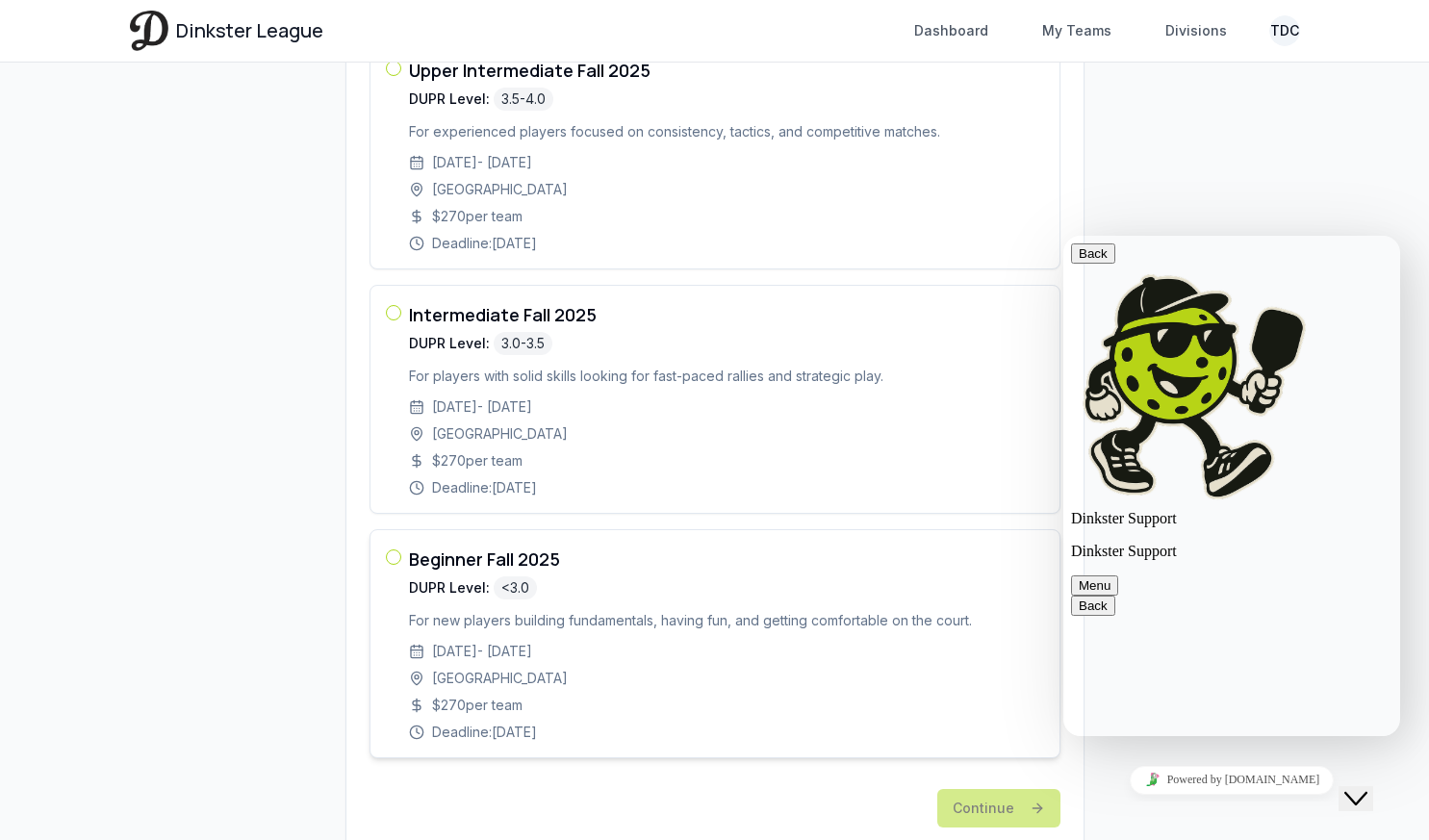
scroll to position [706, 0]
type textarea "**********"
click at [1096, 279] on div "Back Dinkster Support Dinkster Support Menu" at bounding box center [1231, 419] width 322 height 352
click at [1107, 261] on span "primary" at bounding box center [1107, 253] width 0 height 14
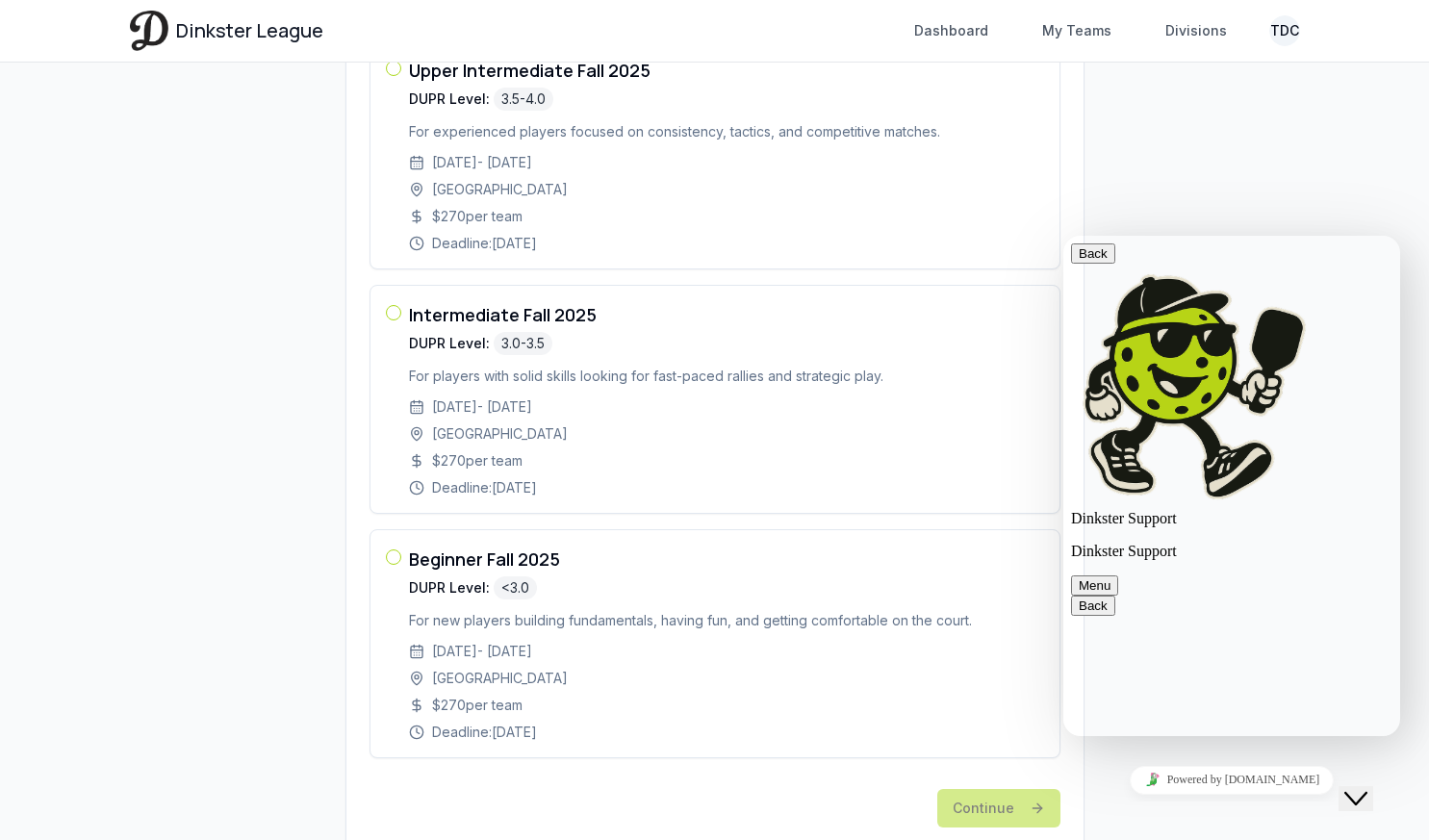
scroll to position [756, 0]
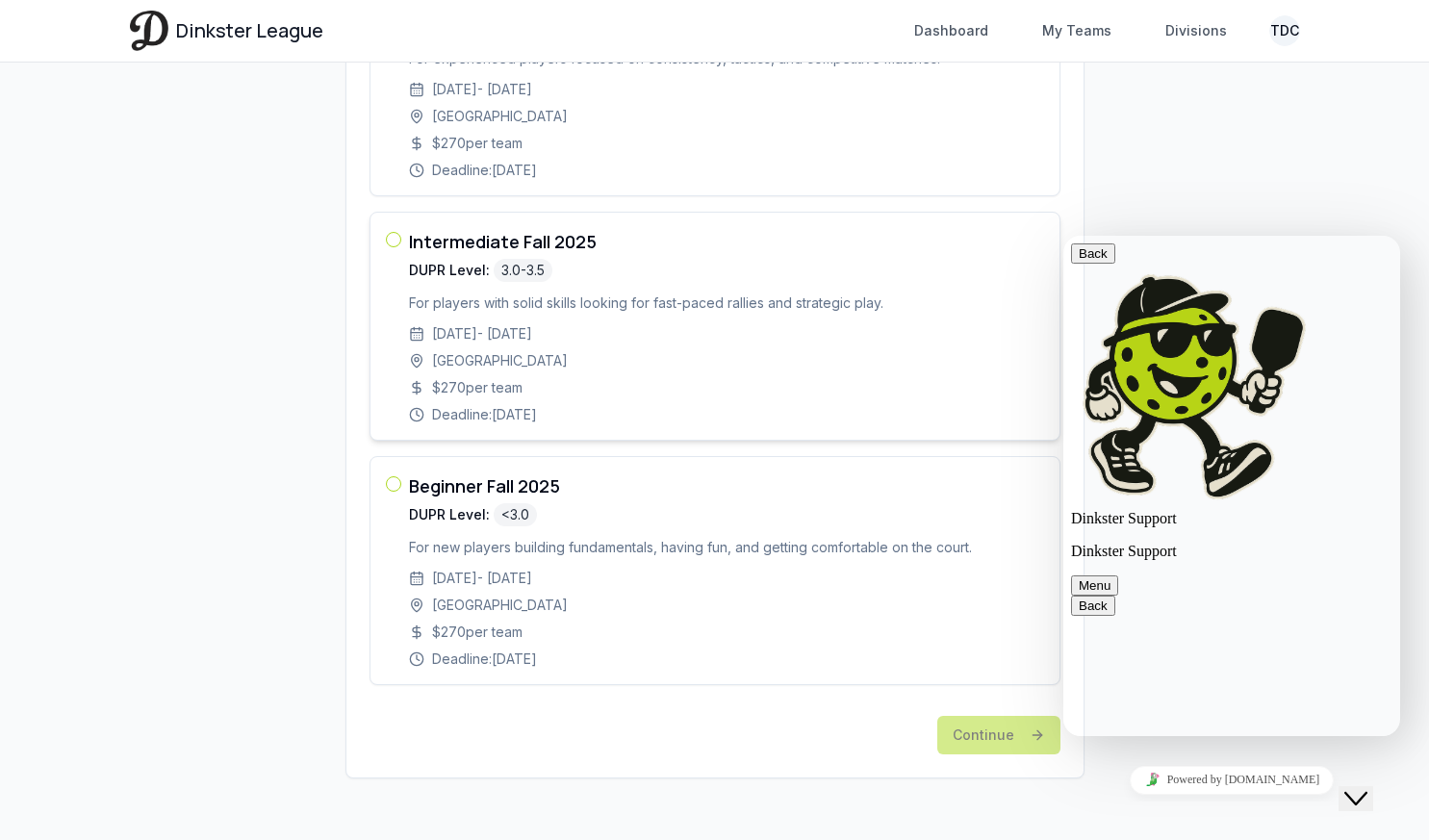
scroll to position [936, 0]
type textarea "**********"
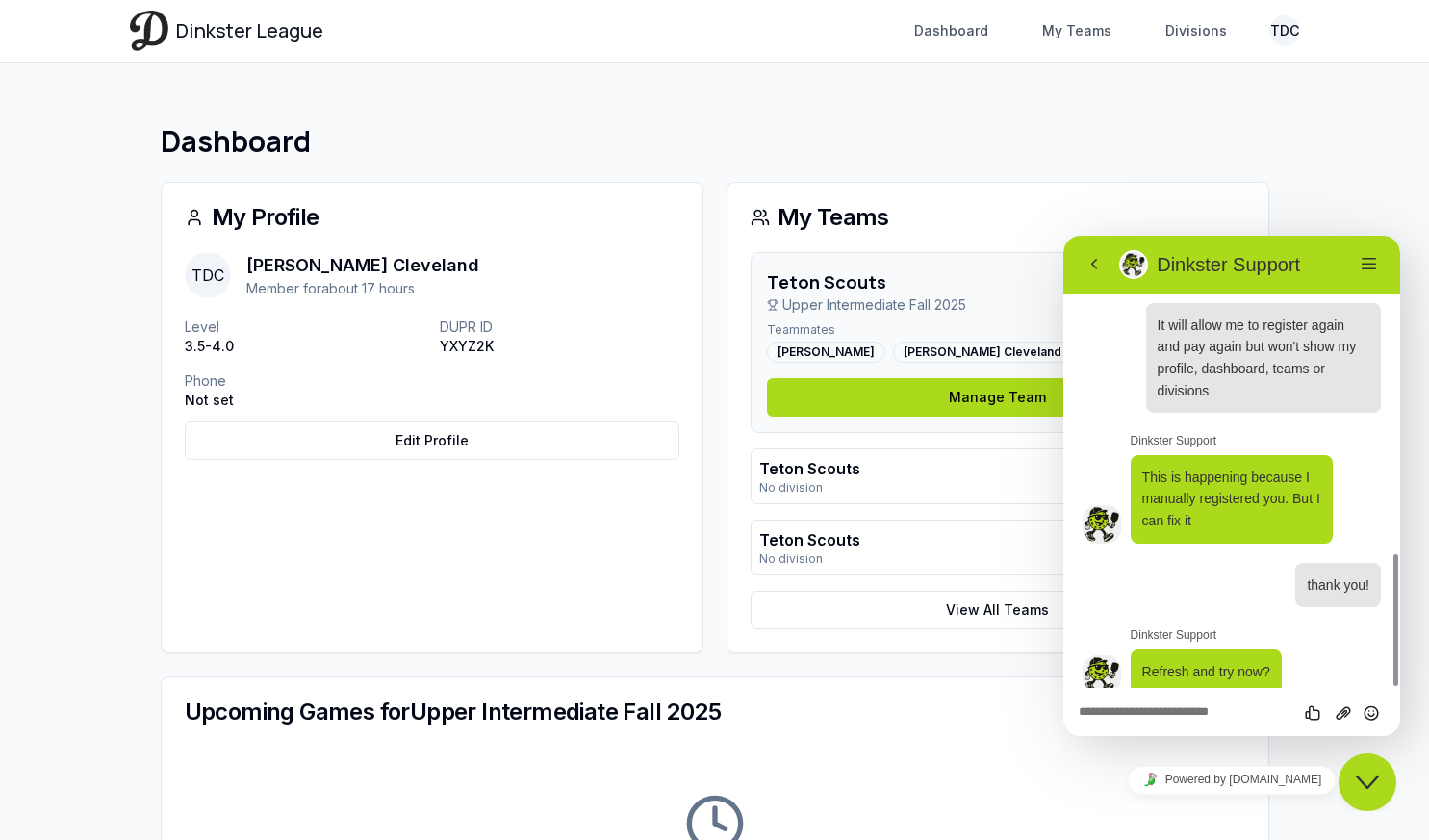
click at [1232, 714] on textarea at bounding box center [1231, 714] width 306 height 15
type textarea "**********"
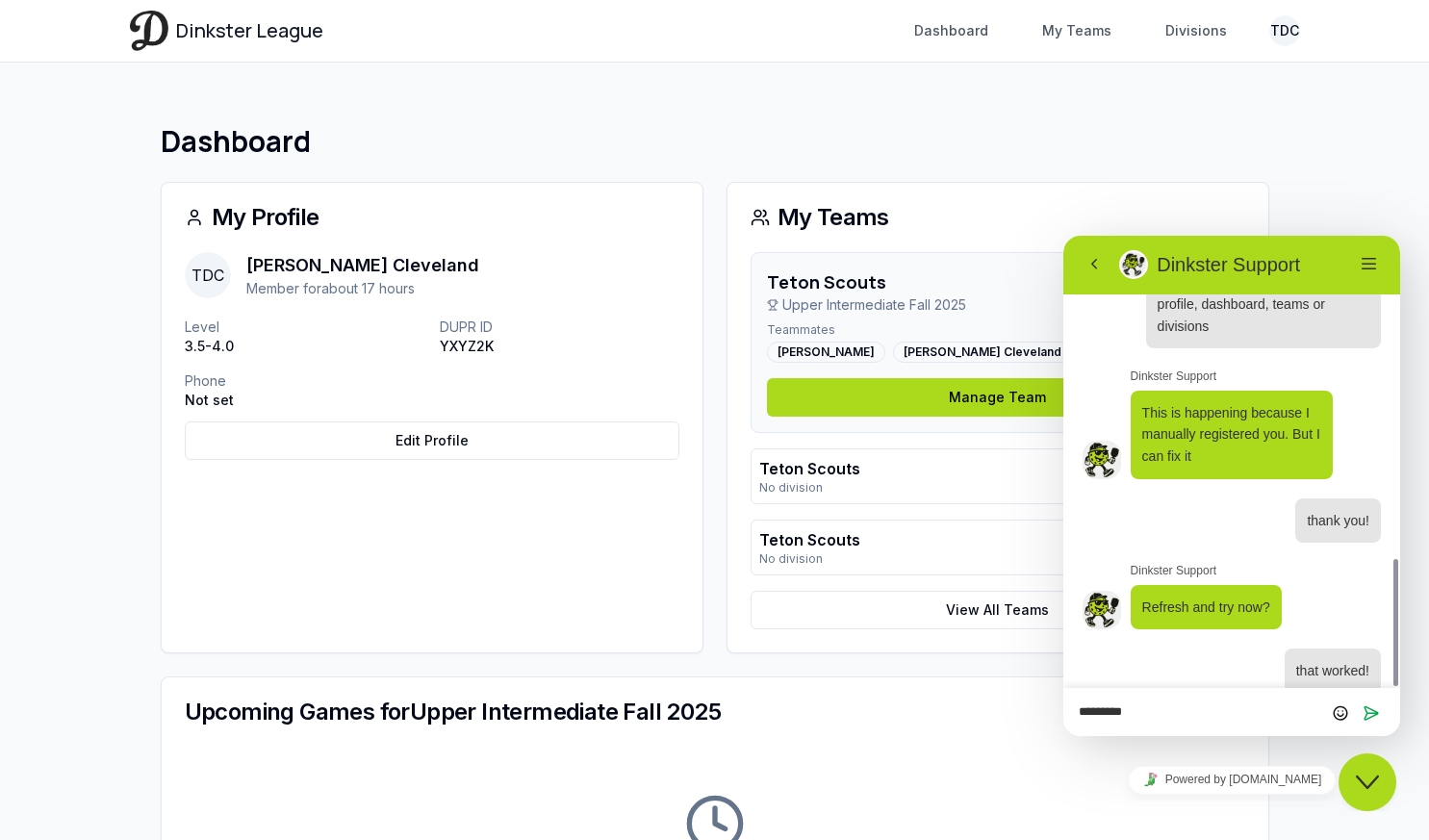
type textarea "**********"
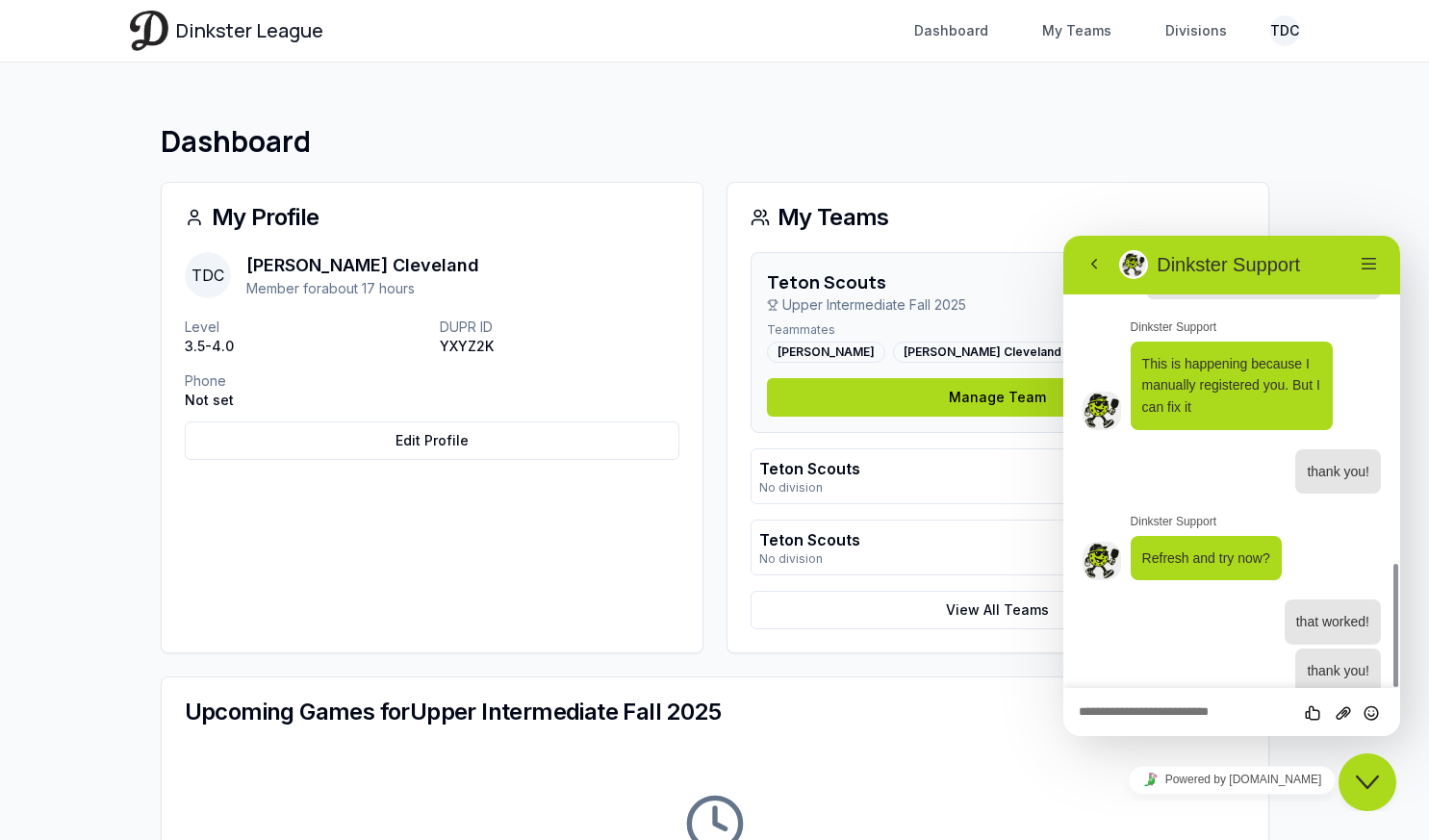
click at [1101, 137] on h1 "Dashboard" at bounding box center [714, 142] width 1108 height 35
click at [1307, 26] on div "Dinkster League Dashboard My Teams Divisions TDC Toggle navigation menu Dashboa…" at bounding box center [715, 31] width 1232 height 62
click at [1279, 31] on html "Dinkster League Dashboard My Teams Divisions TDC Toggle navigation menu Dashboa…" at bounding box center [714, 774] width 1429 height 1549
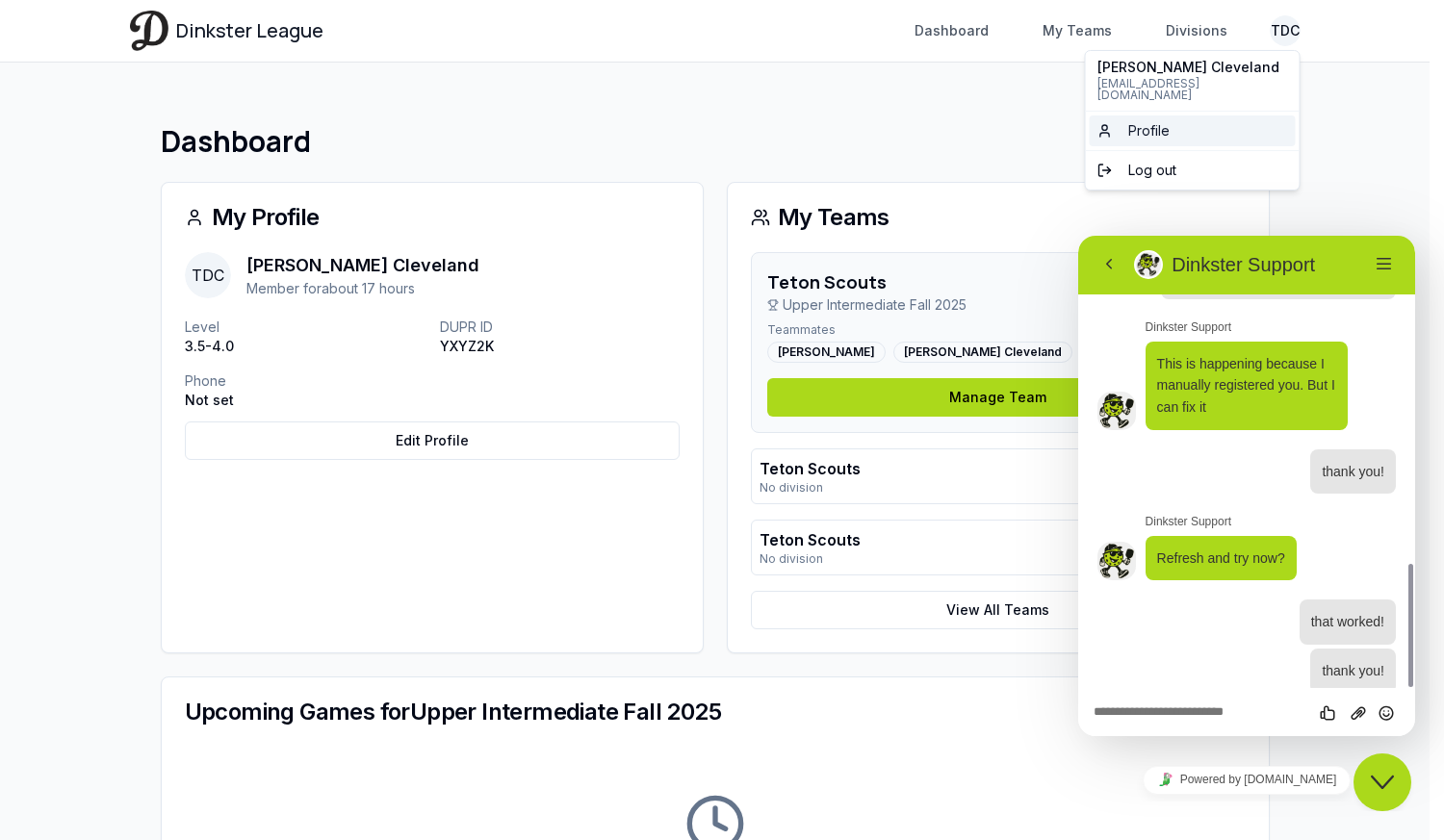
click at [318, 473] on span "Profile" at bounding box center [168, 473] width 298 height 0
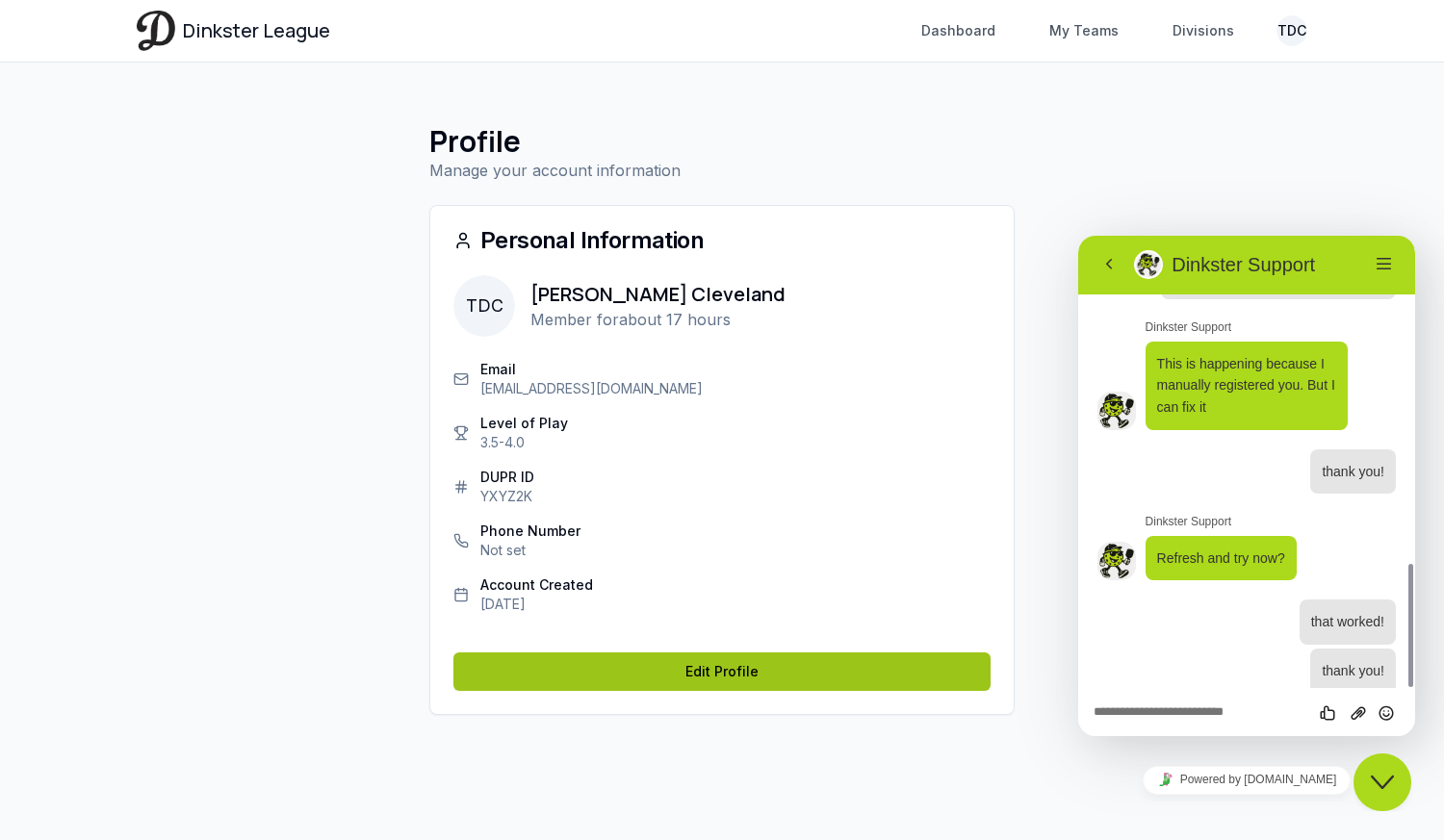
click at [710, 667] on link "Edit Profile" at bounding box center [722, 672] width 537 height 39
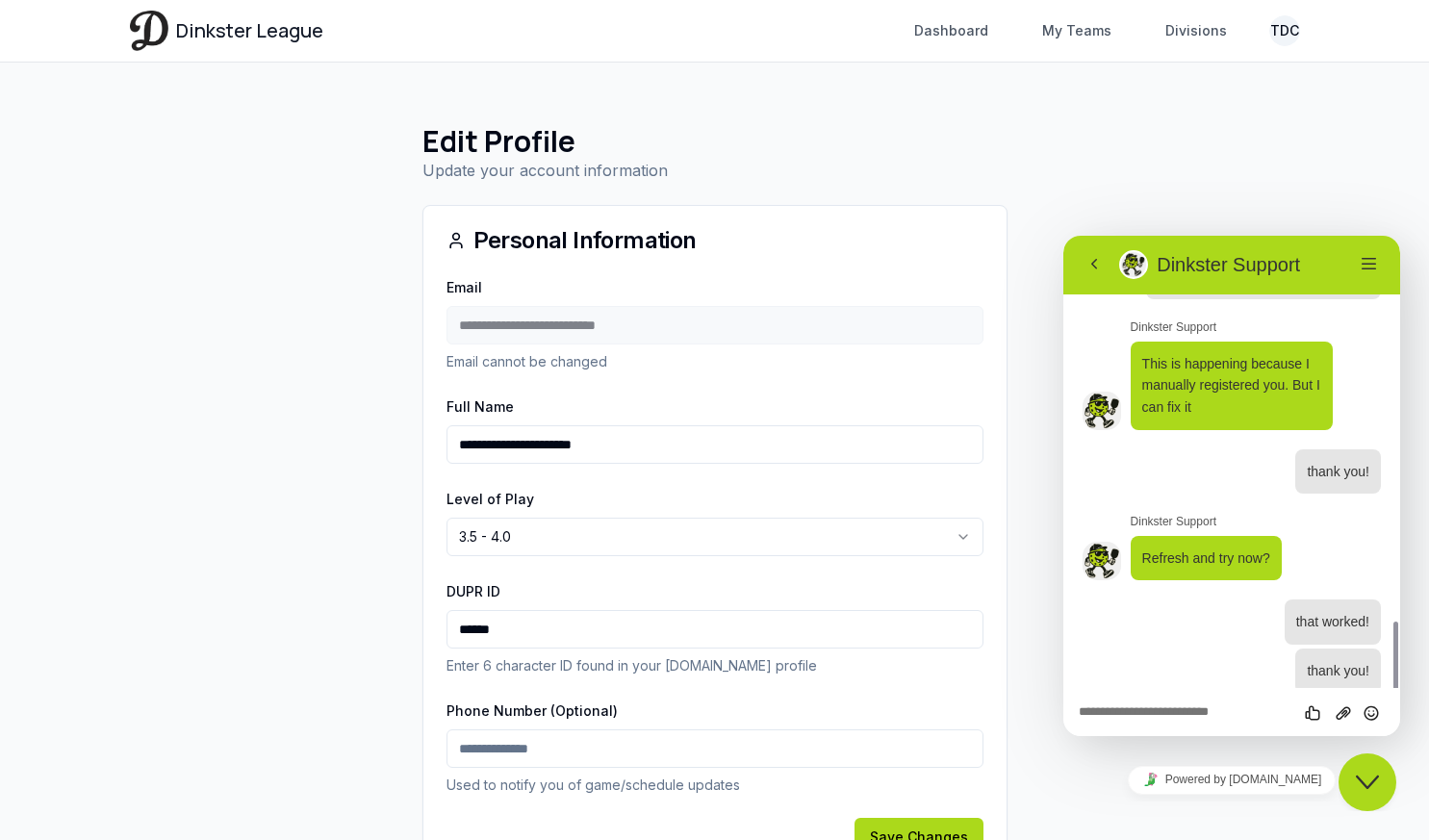
scroll to position [1253, 0]
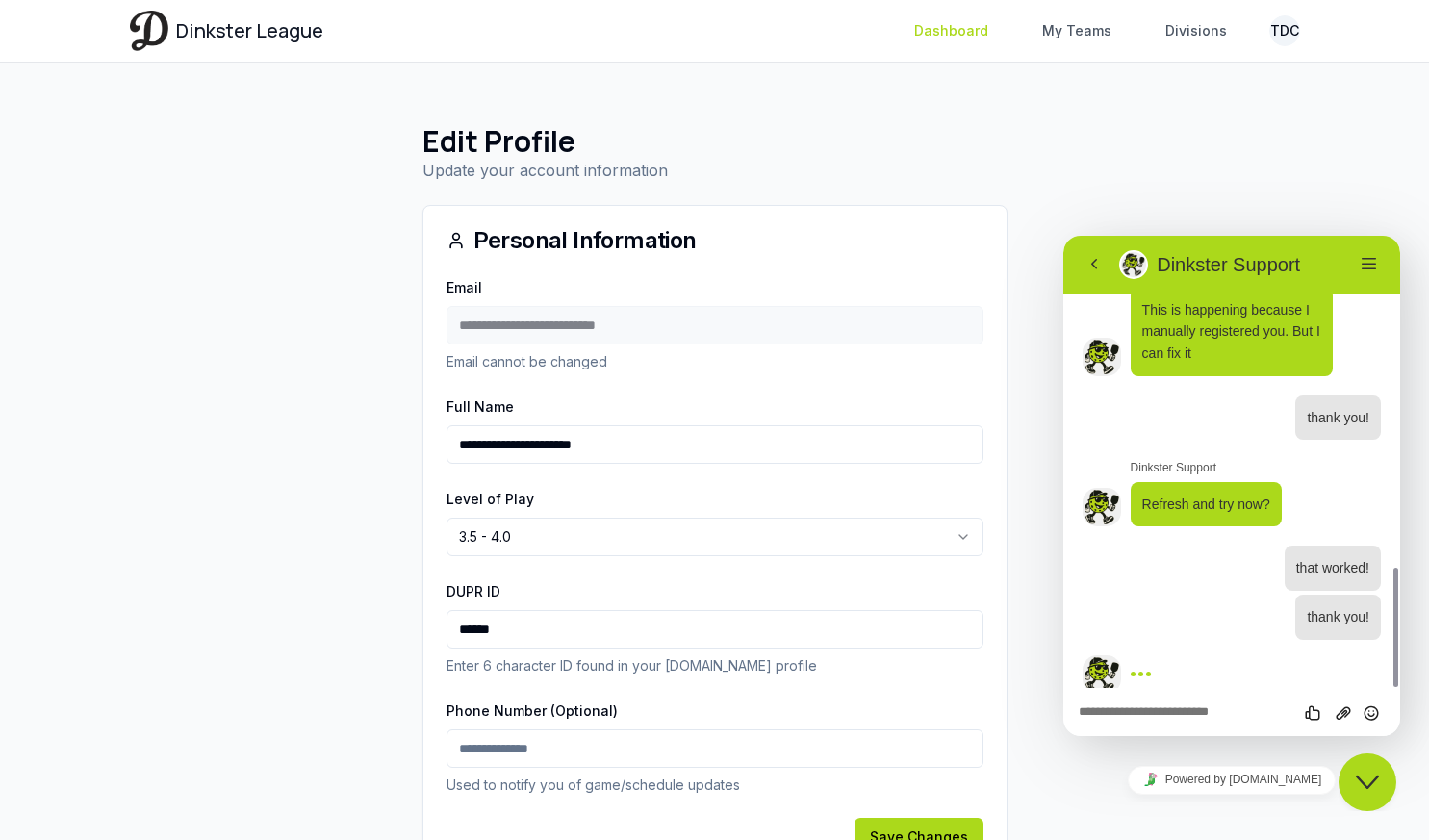
click at [977, 30] on link "Dashboard" at bounding box center [951, 31] width 98 height 35
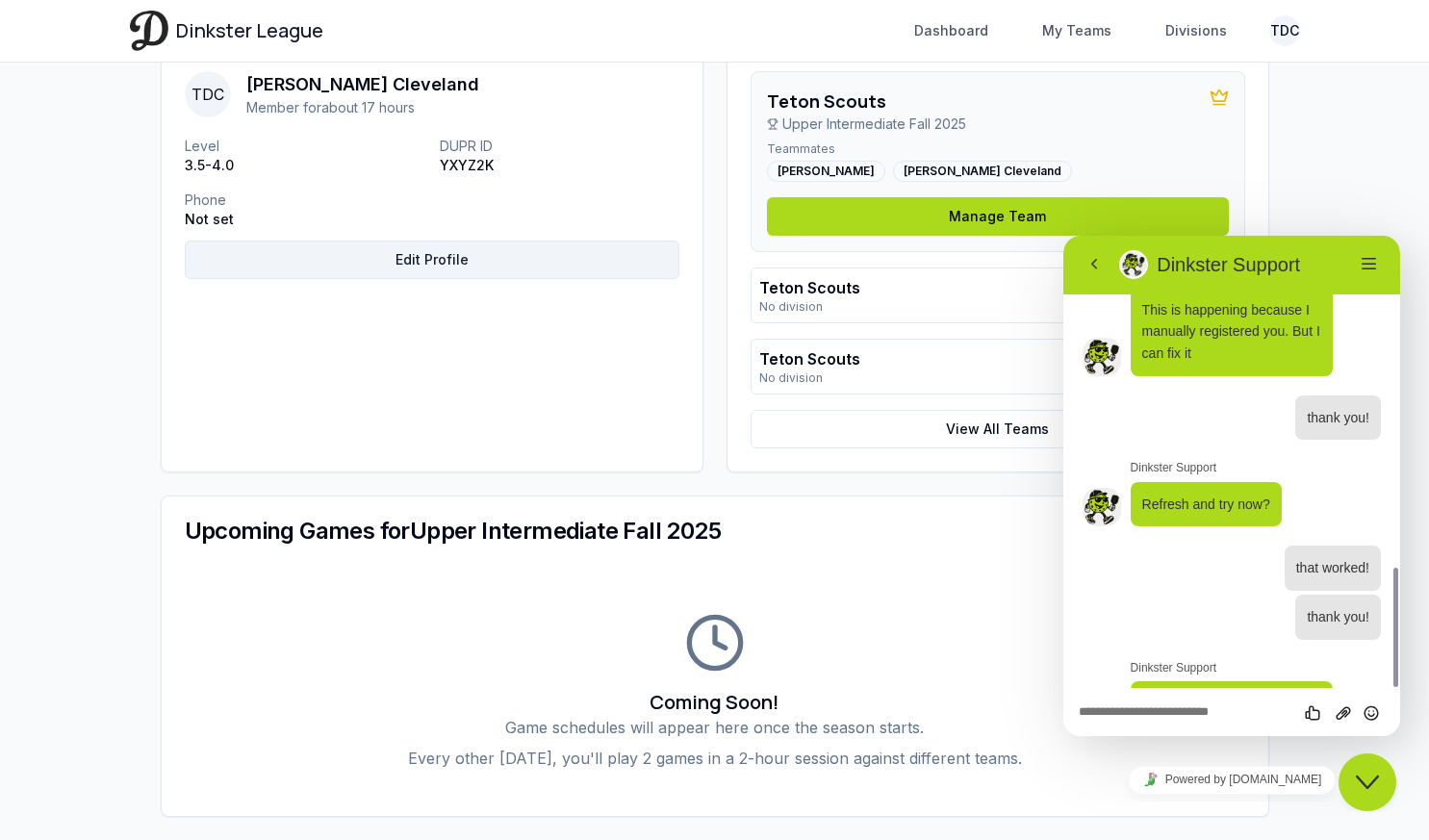
scroll to position [1329, 0]
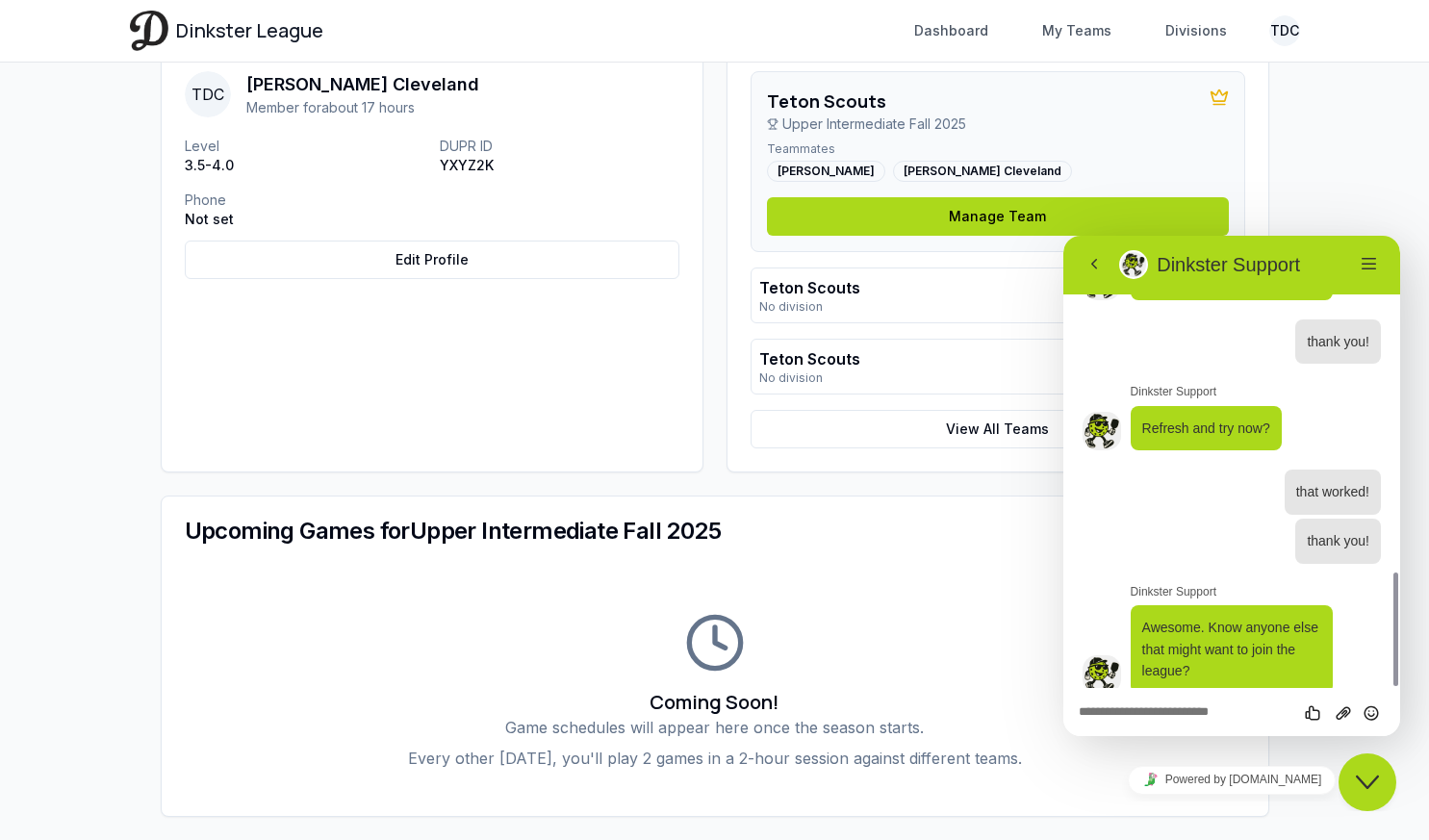
click at [1211, 711] on textarea at bounding box center [1231, 714] width 306 height 15
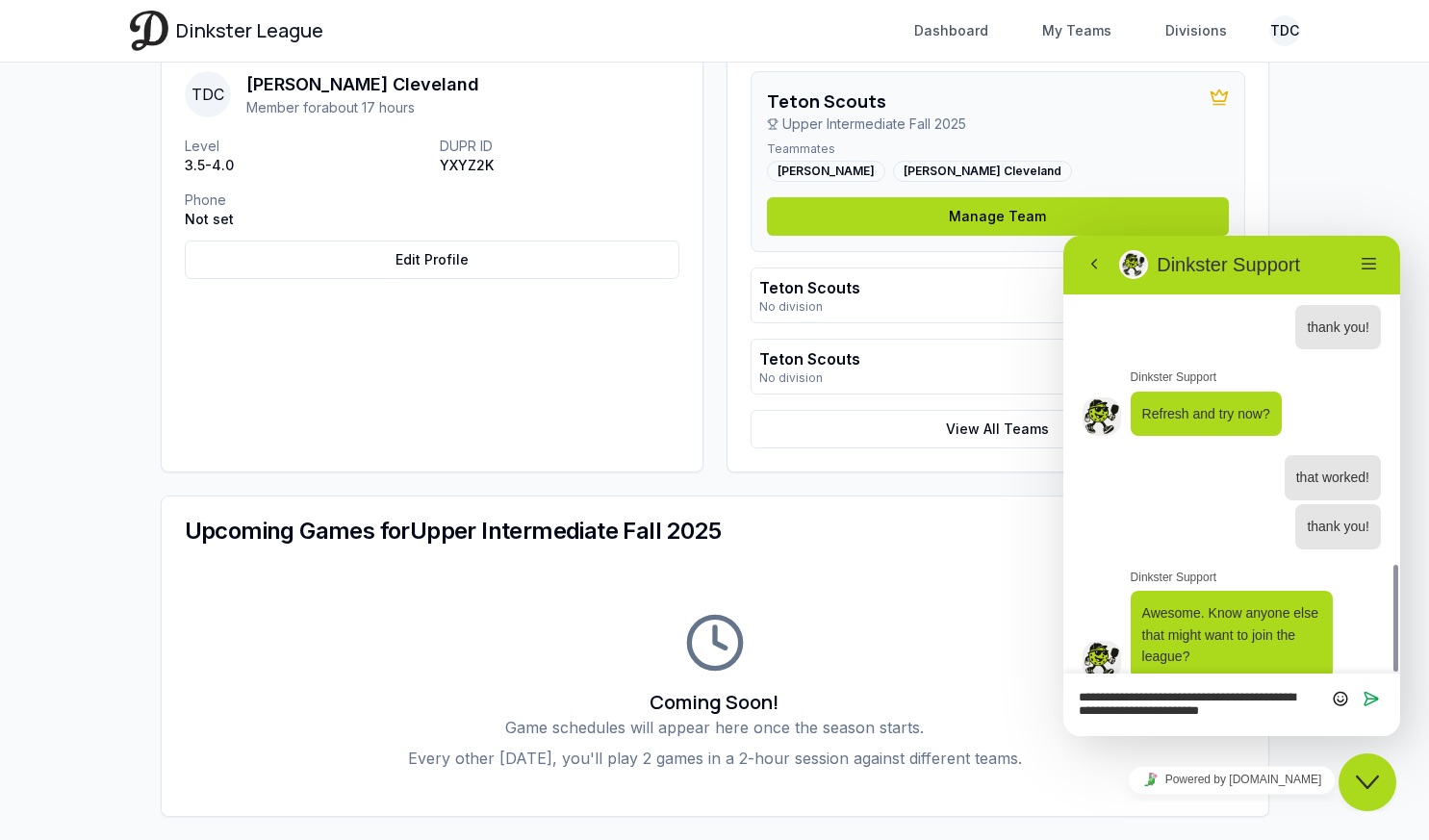
type textarea "**********"
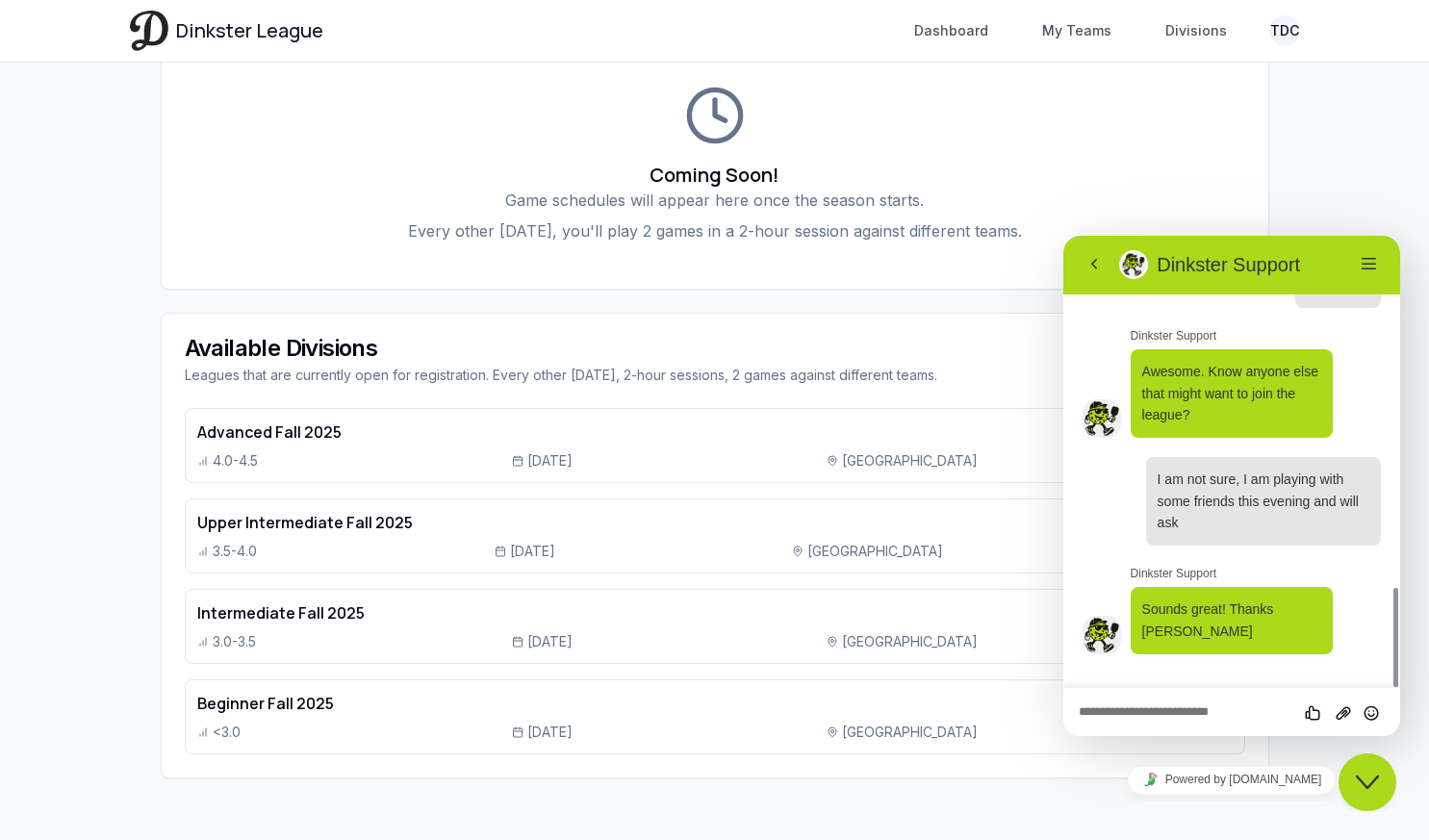
scroll to position [1546, 0]
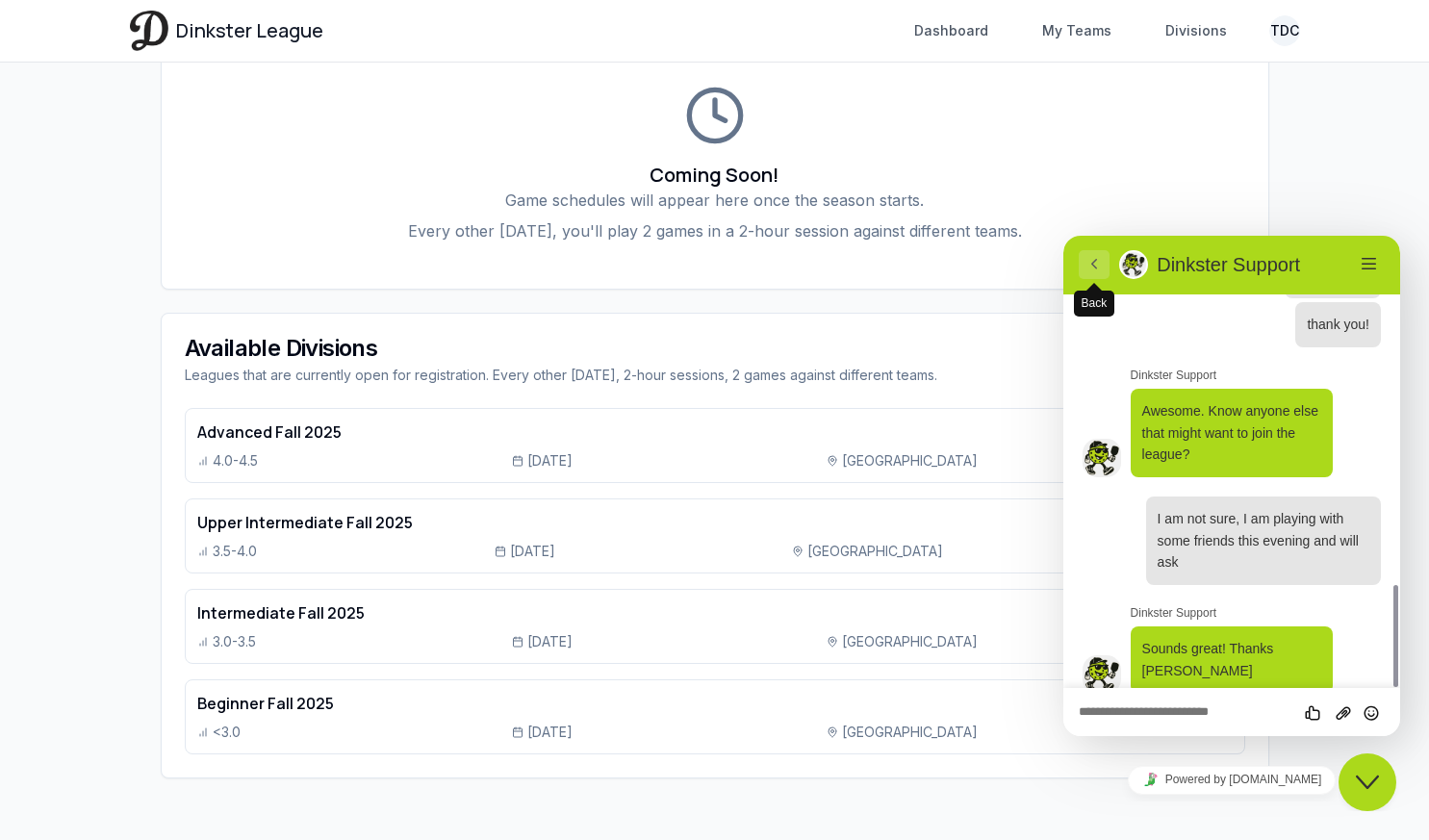
click at [1087, 261] on button "Back" at bounding box center [1094, 265] width 31 height 29
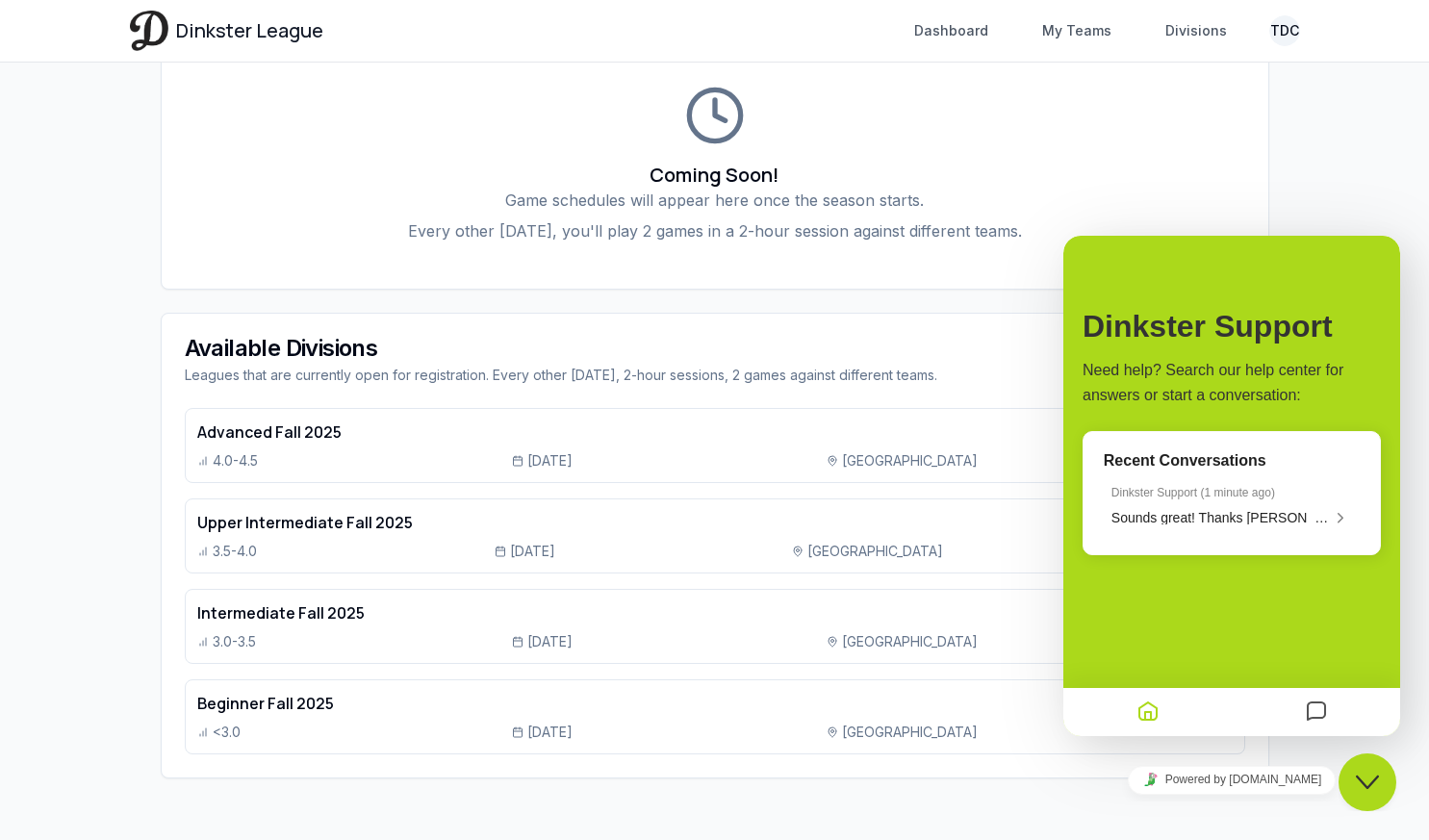
scroll to position [1497, 0]
click at [1136, 711] on icon "Home" at bounding box center [1148, 713] width 23 height 38
click at [1378, 776] on icon "Chat widget" at bounding box center [1367, 782] width 23 height 14
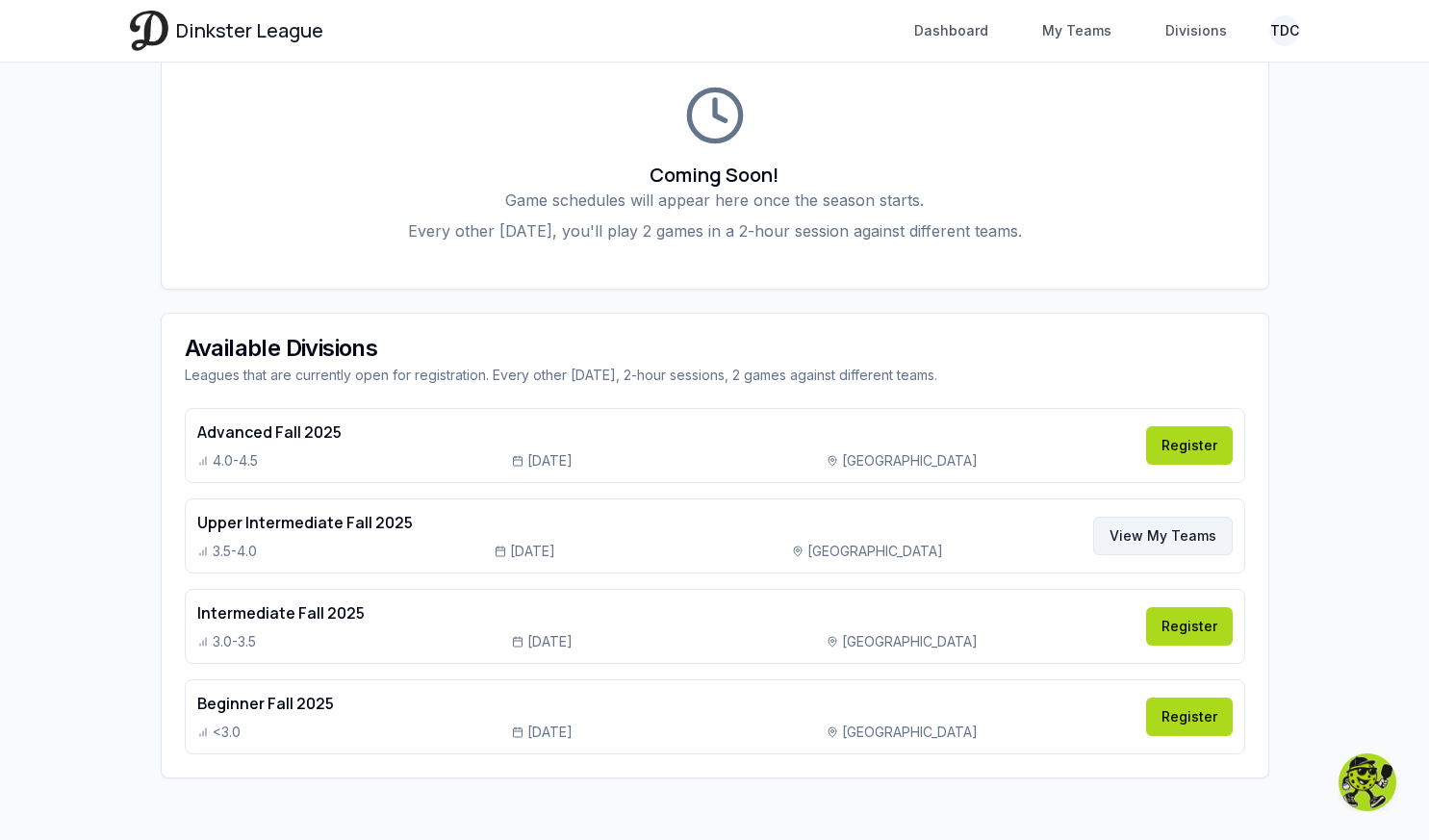
click at [1162, 534] on link "View My Teams" at bounding box center [1163, 536] width 140 height 39
